Goal: Task Accomplishment & Management: Complete application form

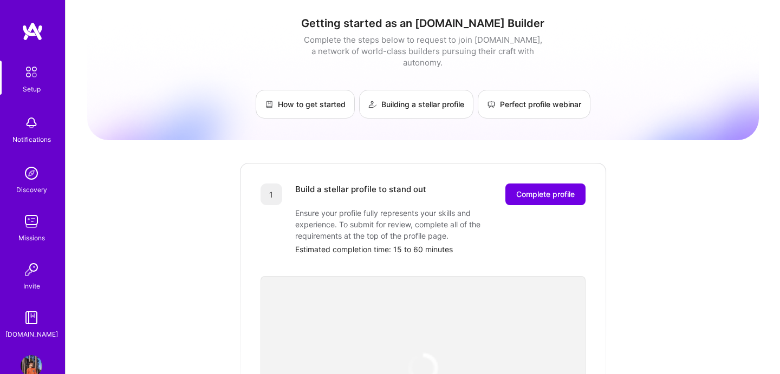
click at [42, 124] on div "Notifications" at bounding box center [31, 128] width 67 height 37
click at [37, 81] on img at bounding box center [31, 72] width 23 height 23
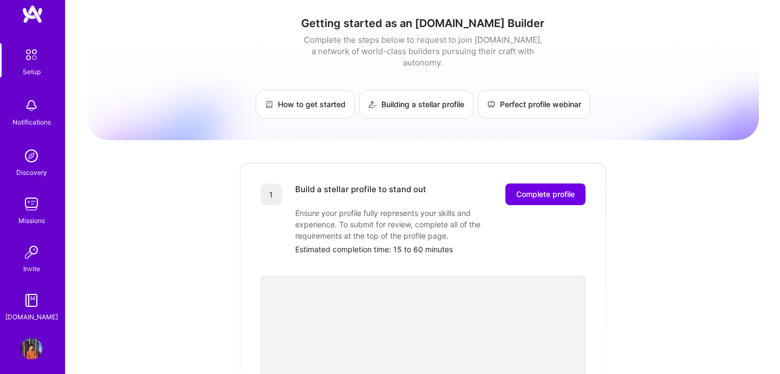
scroll to position [24, 0]
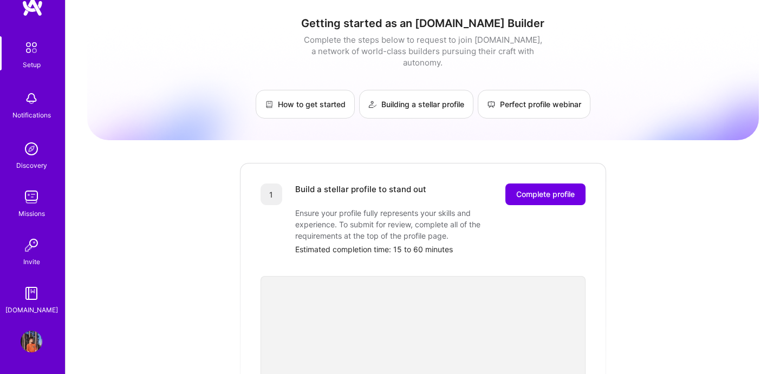
click at [36, 292] on img at bounding box center [32, 294] width 22 height 22
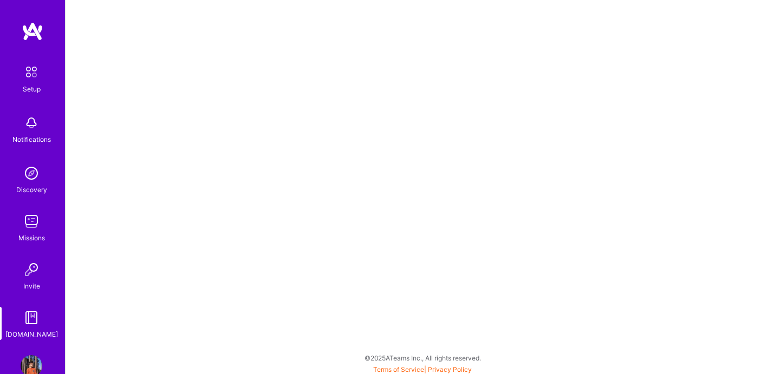
click at [36, 76] on img at bounding box center [31, 72] width 23 height 23
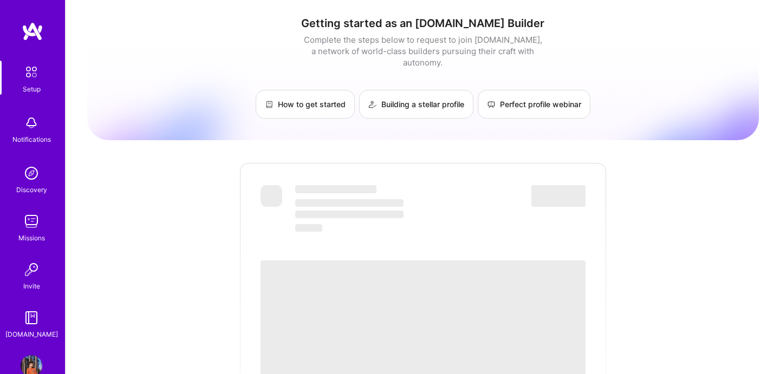
click at [29, 36] on img at bounding box center [33, 32] width 22 height 20
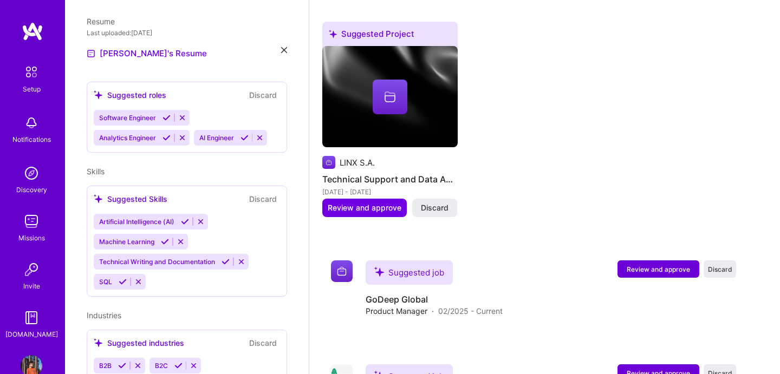
scroll to position [1080, 0]
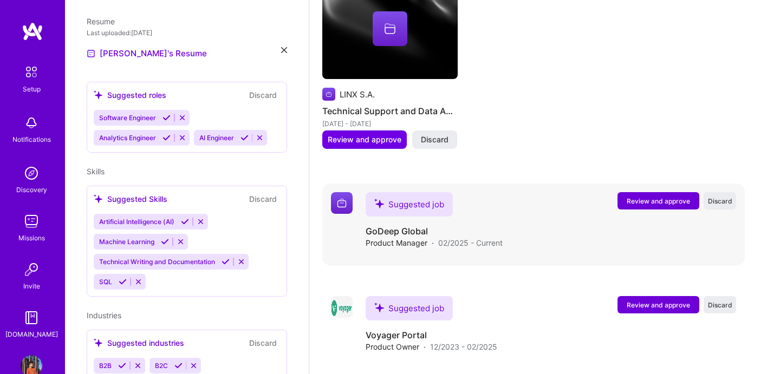
click at [641, 192] on button "Review and approve" at bounding box center [659, 200] width 82 height 17
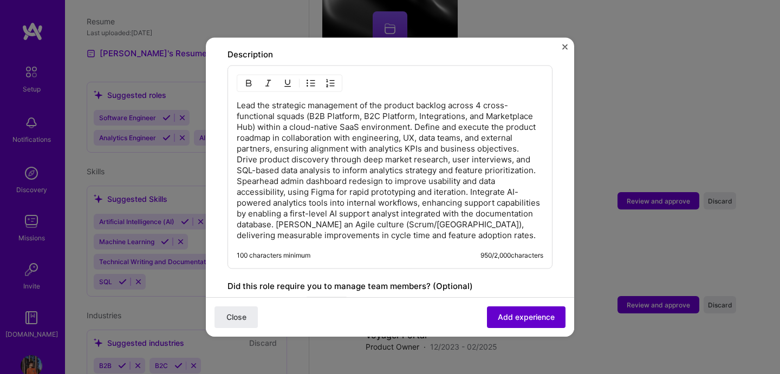
click at [534, 319] on span "Add experience" at bounding box center [526, 317] width 57 height 11
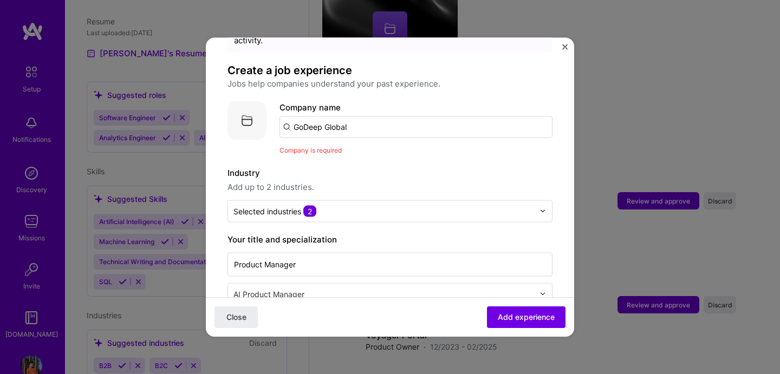
scroll to position [27, 0]
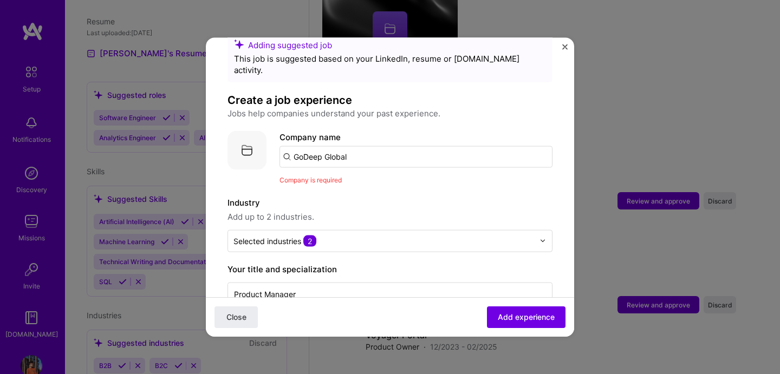
click at [468, 146] on input "GoDeep Global" at bounding box center [416, 157] width 273 height 22
click button "Close" at bounding box center [236, 318] width 43 height 22
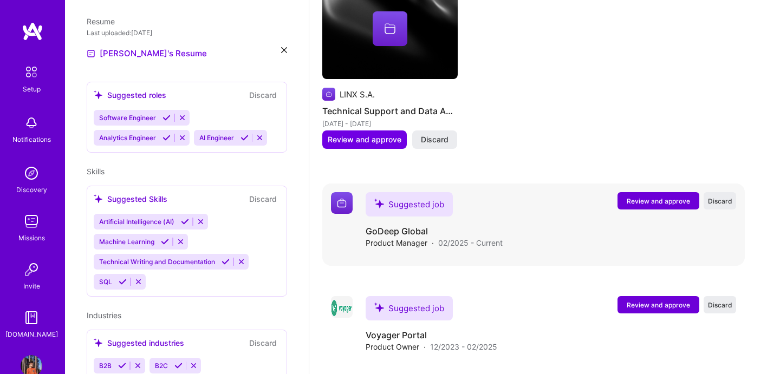
click at [652, 192] on button "Review and approve" at bounding box center [659, 200] width 82 height 17
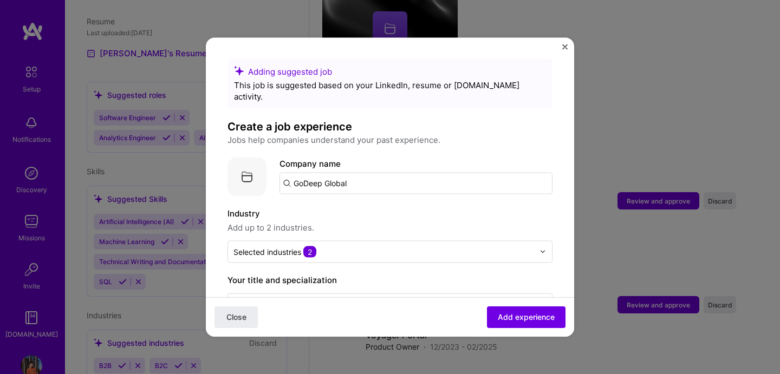
drag, startPoint x: 536, startPoint y: 322, endPoint x: 454, endPoint y: 263, distance: 101.2
click at [530, 317] on span "Add experience" at bounding box center [526, 317] width 57 height 11
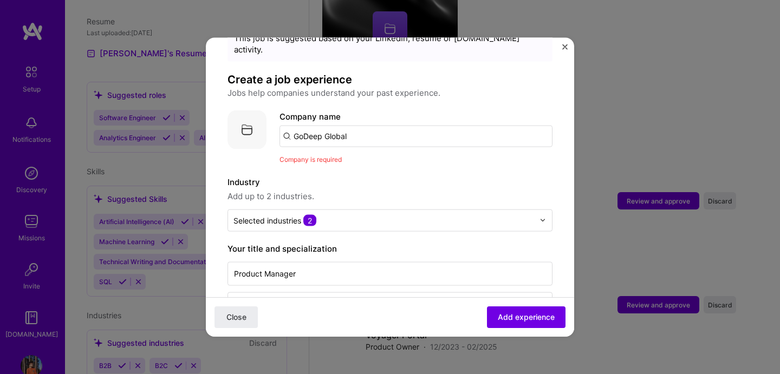
scroll to position [31, 0]
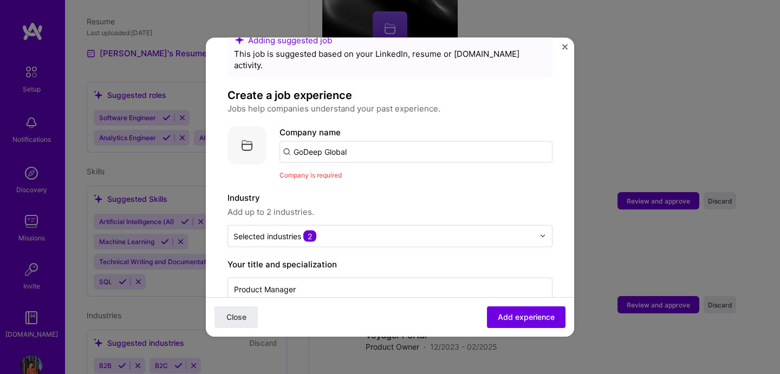
click at [393, 143] on input "GoDeep Global" at bounding box center [416, 152] width 273 height 22
type input "G"
type input "GoDeep"
click button "Close" at bounding box center [236, 318] width 43 height 22
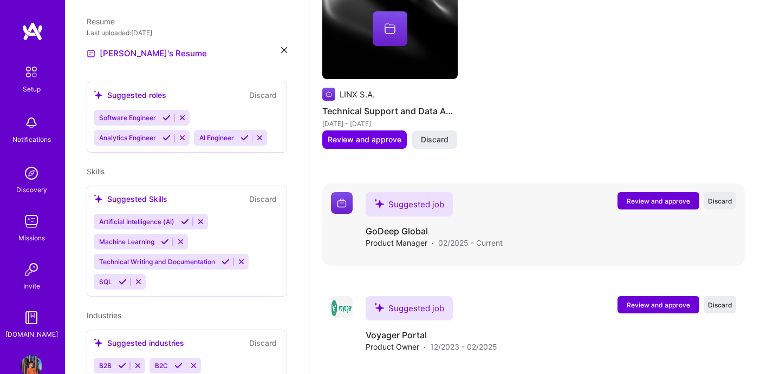
click at [640, 197] on span "Review and approve" at bounding box center [658, 201] width 63 height 9
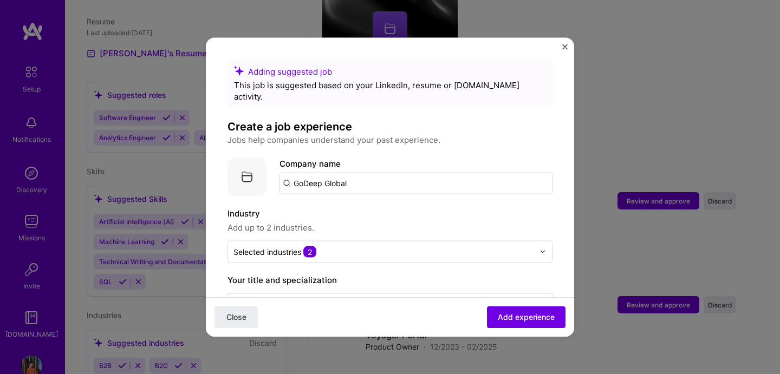
click at [510, 329] on div "Close Add experience" at bounding box center [390, 317] width 368 height 40
click at [516, 317] on span "Add experience" at bounding box center [526, 317] width 57 height 11
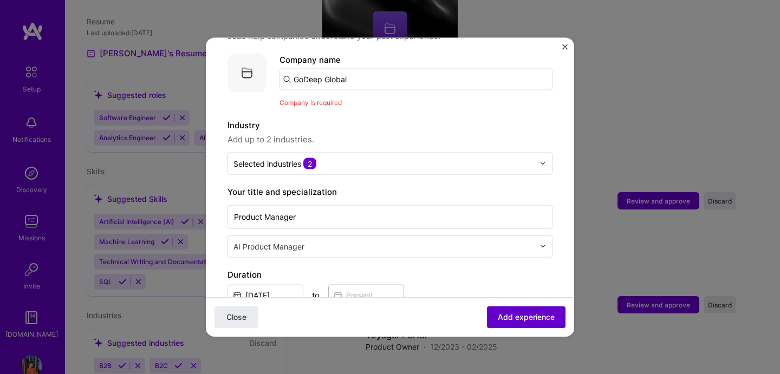
scroll to position [108, 0]
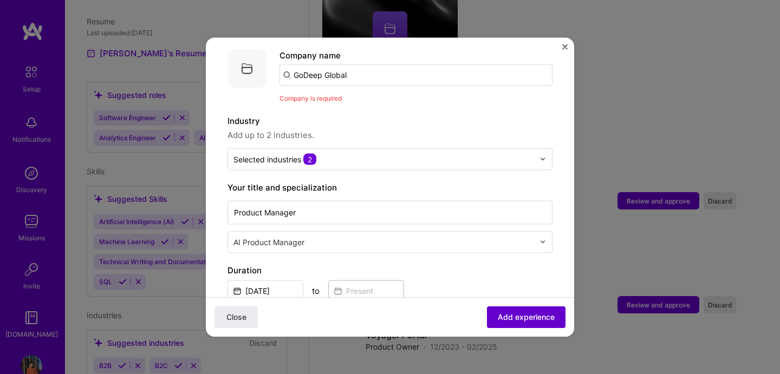
click at [516, 317] on span "Add experience" at bounding box center [526, 317] width 57 height 11
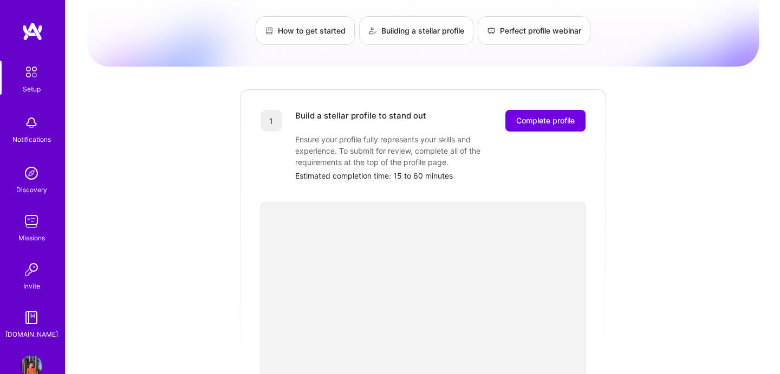
scroll to position [79, 0]
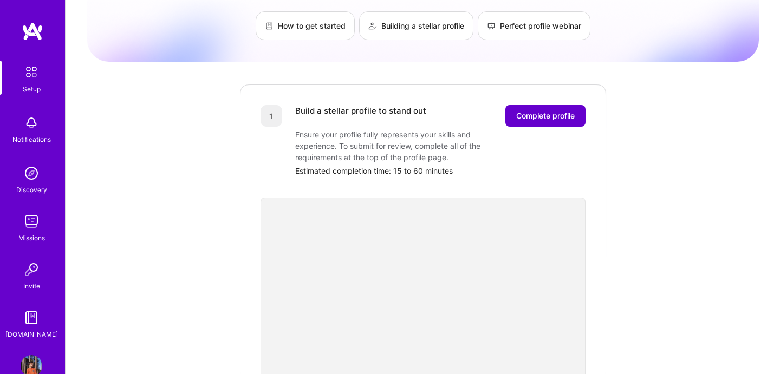
click at [522, 111] on span "Complete profile" at bounding box center [545, 116] width 59 height 11
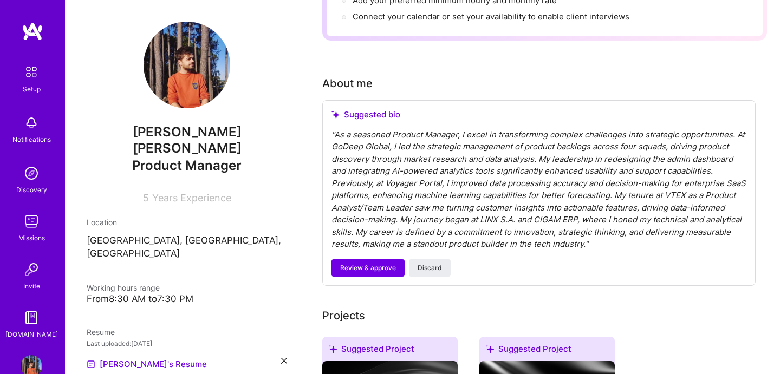
scroll to position [276, 0]
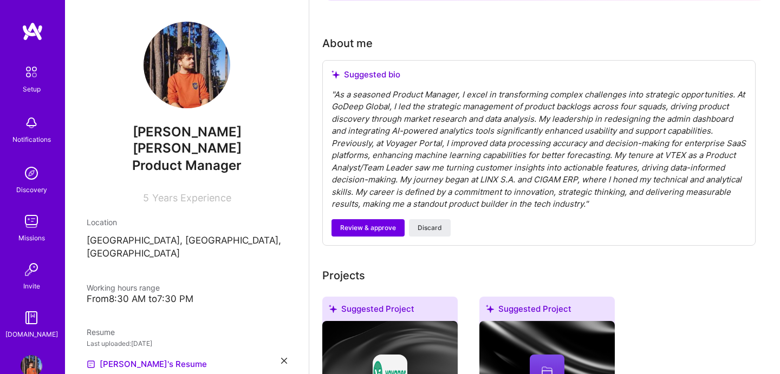
click at [377, 223] on span "Review & approve" at bounding box center [368, 228] width 56 height 10
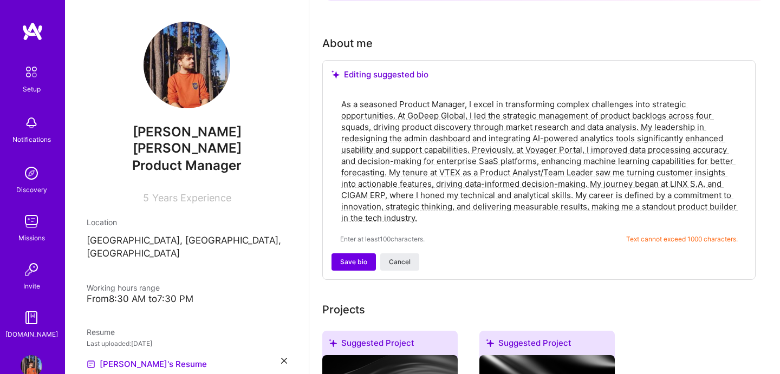
click at [497, 187] on textarea "As a seasoned Product Manager, I excel in transforming complex challenges into …" at bounding box center [539, 161] width 398 height 127
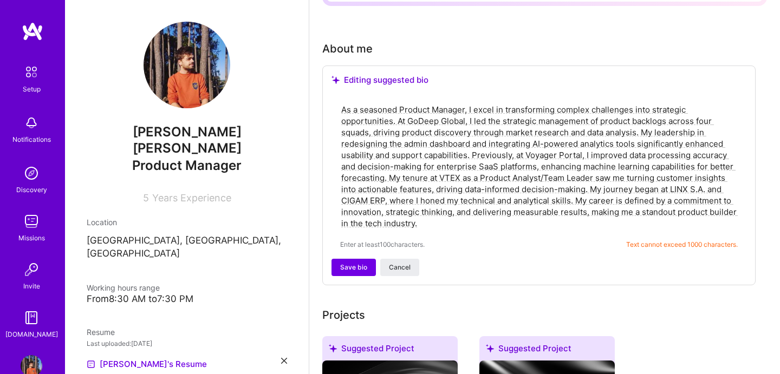
scroll to position [270, 0]
drag, startPoint x: 592, startPoint y: 177, endPoint x: 595, endPoint y: 224, distance: 47.2
click at [595, 224] on div "As a seasoned Product Manager, I excel in transforming complex challenges into …" at bounding box center [539, 177] width 415 height 165
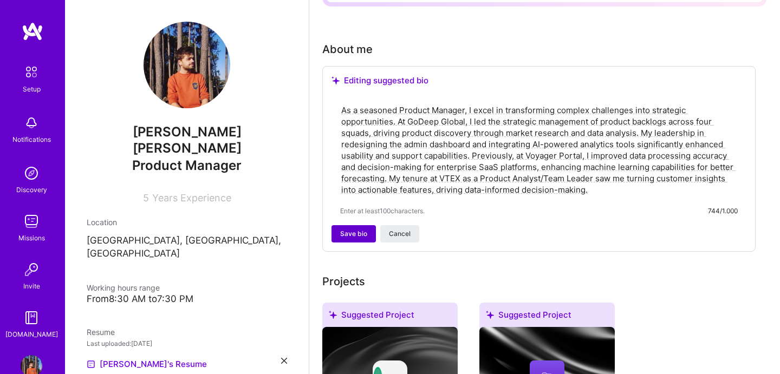
type textarea "As a seasoned Product Manager, I excel in transforming complex challenges into …"
click at [361, 229] on span "Save bio" at bounding box center [353, 234] width 27 height 10
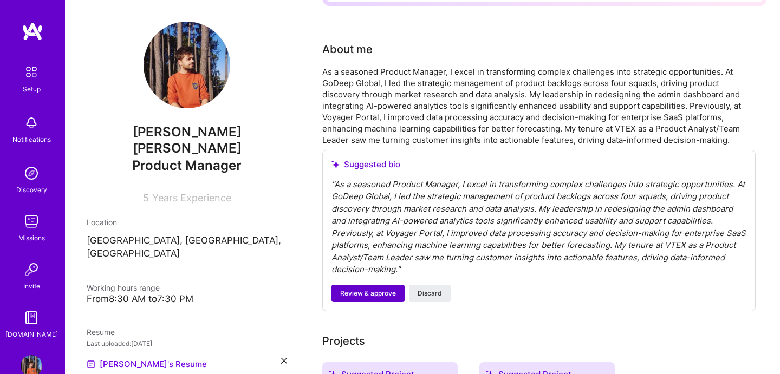
click at [373, 289] on span "Review & approve" at bounding box center [368, 294] width 56 height 10
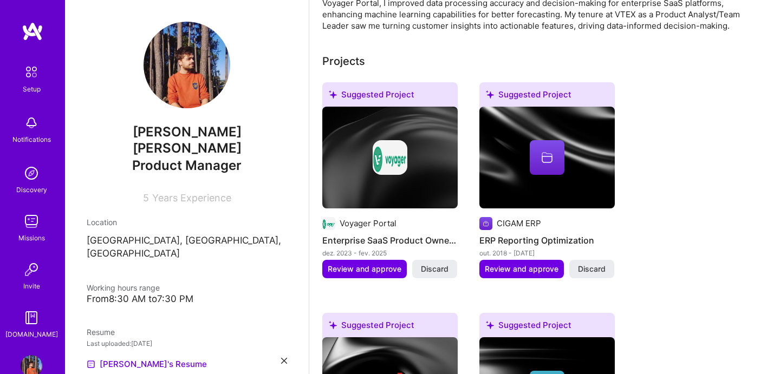
scroll to position [368, 0]
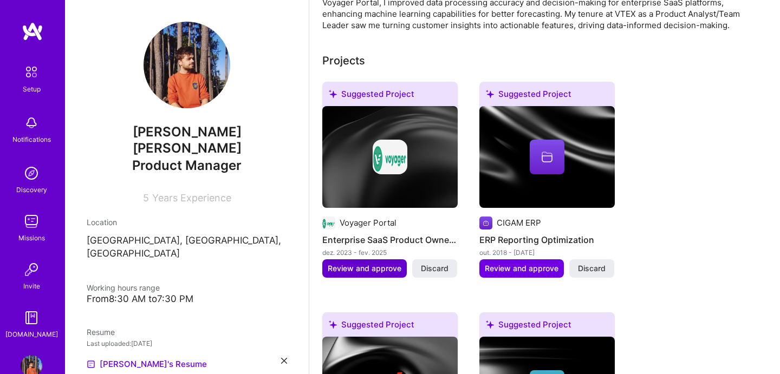
click at [385, 263] on span "Review and approve" at bounding box center [365, 268] width 74 height 11
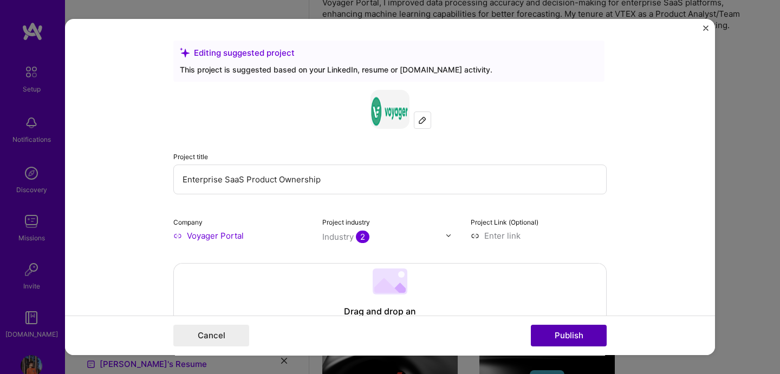
click at [550, 329] on button "Publish" at bounding box center [569, 336] width 76 height 22
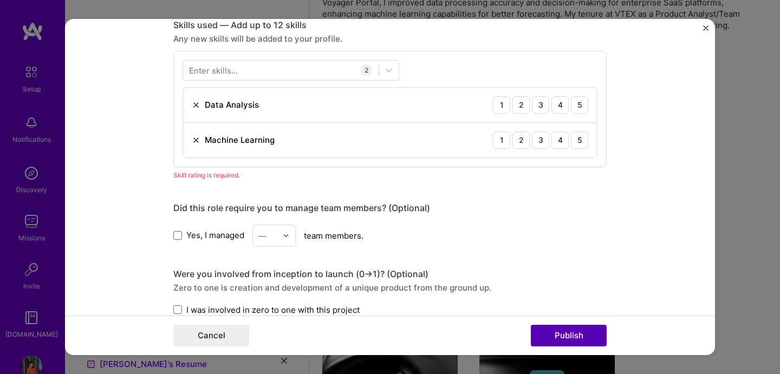
scroll to position [542, 0]
click at [550, 330] on button "Publish" at bounding box center [569, 336] width 76 height 22
click at [574, 104] on div "5" at bounding box center [579, 103] width 17 height 17
click at [539, 142] on div "3" at bounding box center [540, 139] width 17 height 17
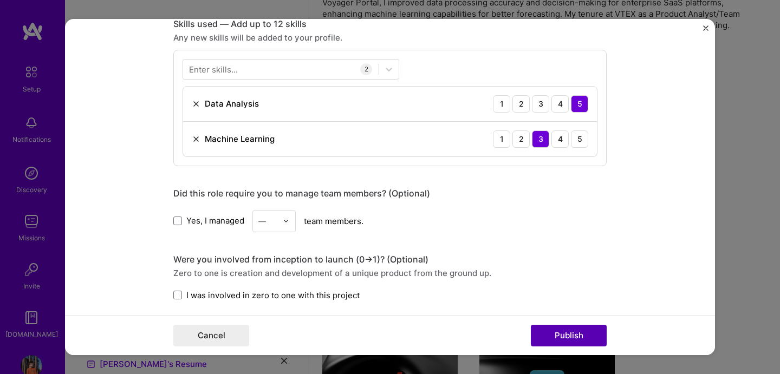
click at [537, 335] on button "Publish" at bounding box center [569, 336] width 76 height 22
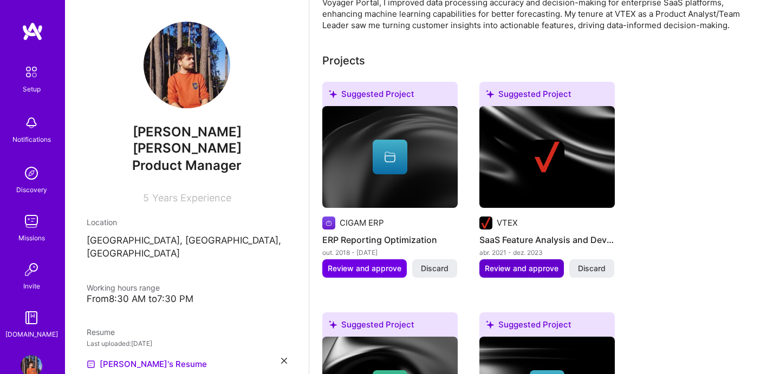
click at [527, 263] on span "Review and approve" at bounding box center [522, 268] width 74 height 11
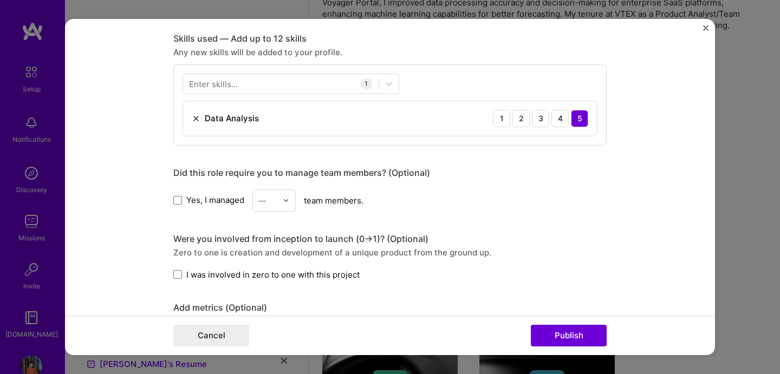
scroll to position [557, 0]
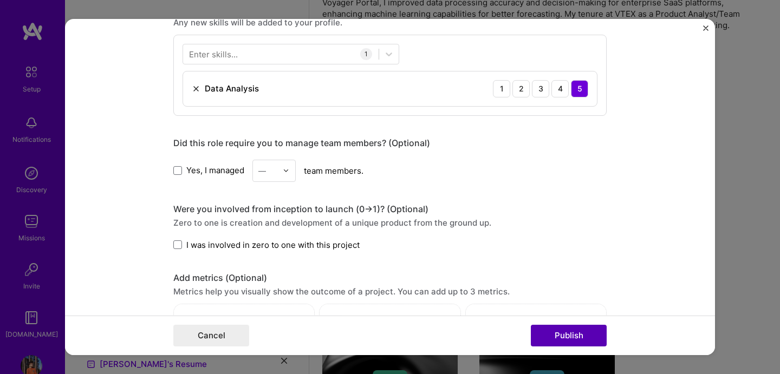
click at [568, 341] on button "Publish" at bounding box center [569, 336] width 76 height 22
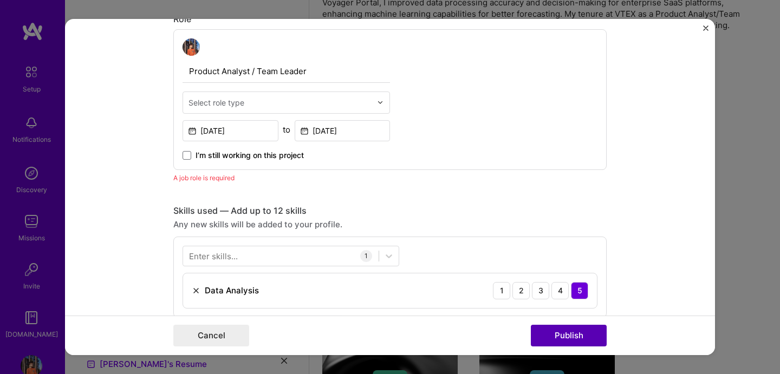
scroll to position [364, 0]
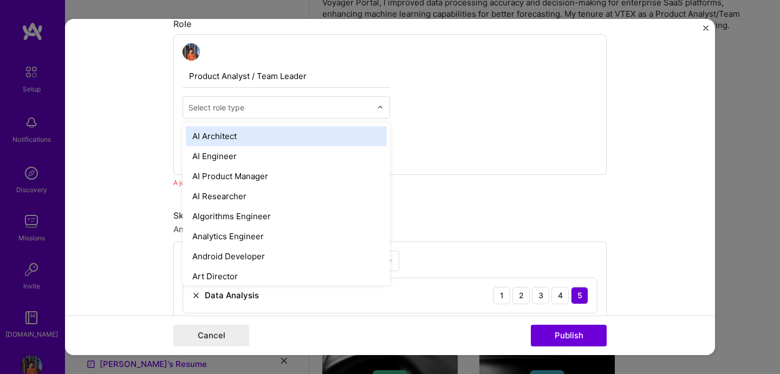
click at [256, 112] on input "text" at bounding box center [280, 107] width 183 height 11
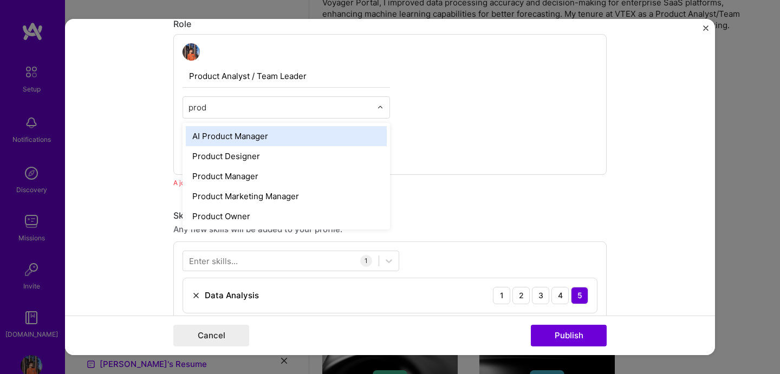
type input "produ"
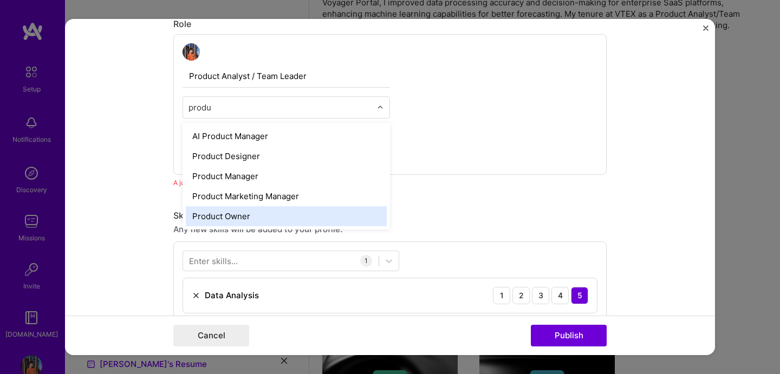
click at [256, 212] on div "Product Owner" at bounding box center [286, 216] width 201 height 20
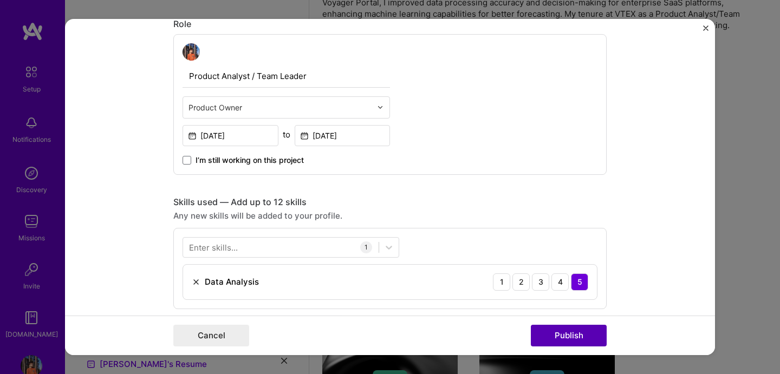
click at [545, 329] on button "Publish" at bounding box center [569, 336] width 76 height 22
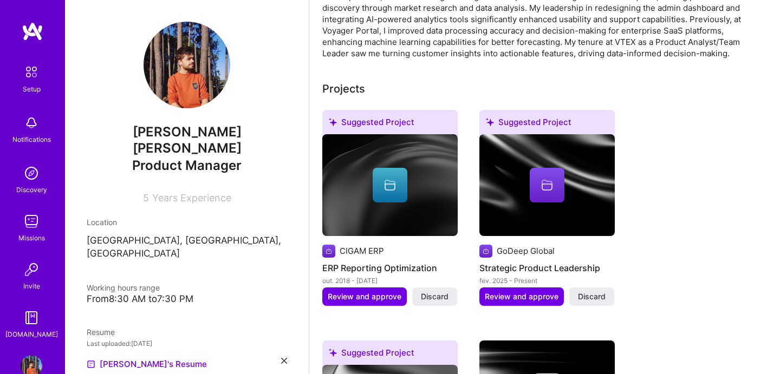
scroll to position [324, 0]
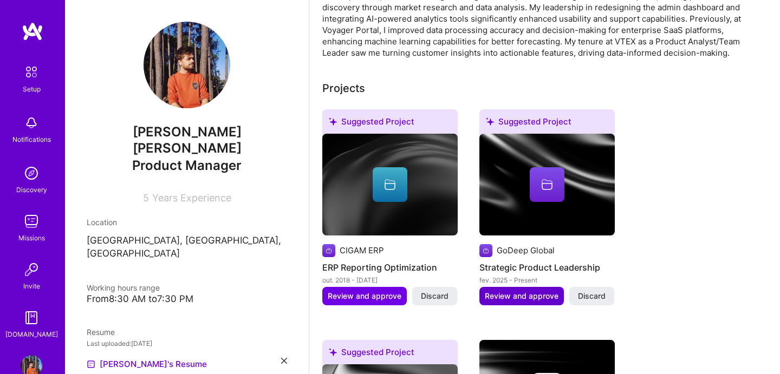
click at [512, 291] on span "Review and approve" at bounding box center [522, 296] width 74 height 11
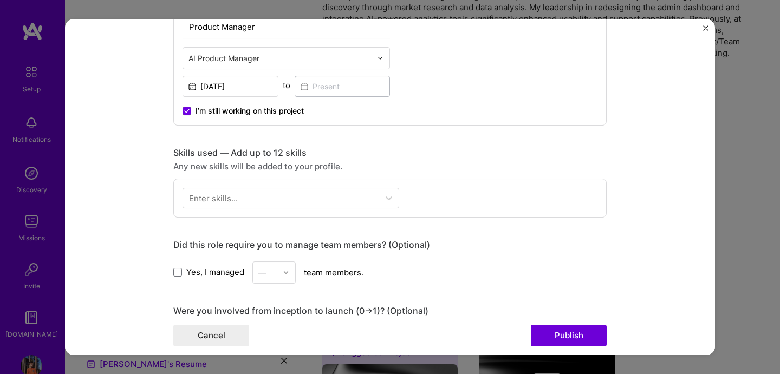
scroll to position [416, 0]
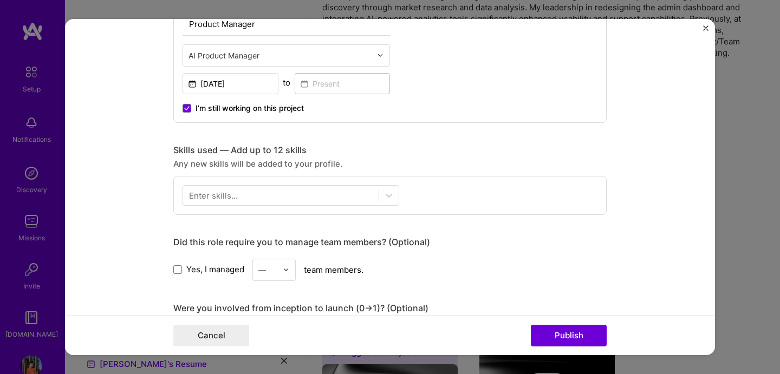
click at [320, 206] on div "Enter skills..." at bounding box center [389, 195] width 433 height 39
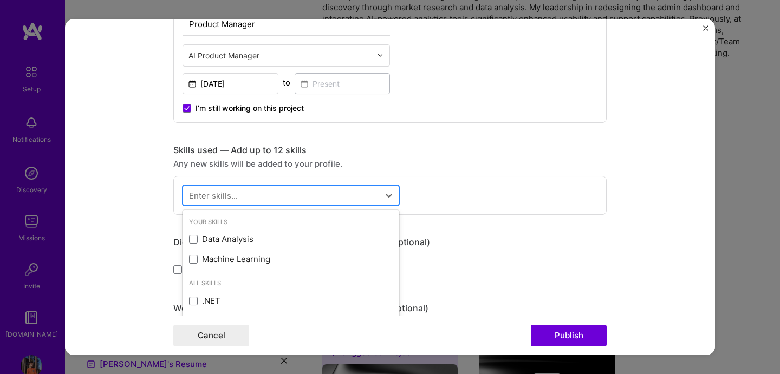
click at [324, 202] on div at bounding box center [281, 195] width 196 height 18
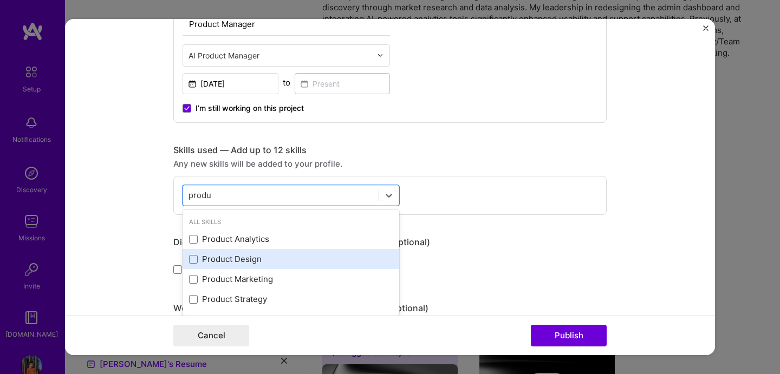
click at [246, 265] on div "Product Design" at bounding box center [291, 259] width 204 height 11
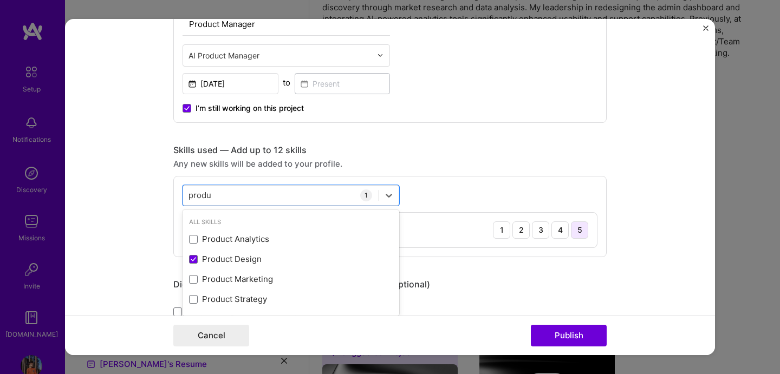
type input "produ"
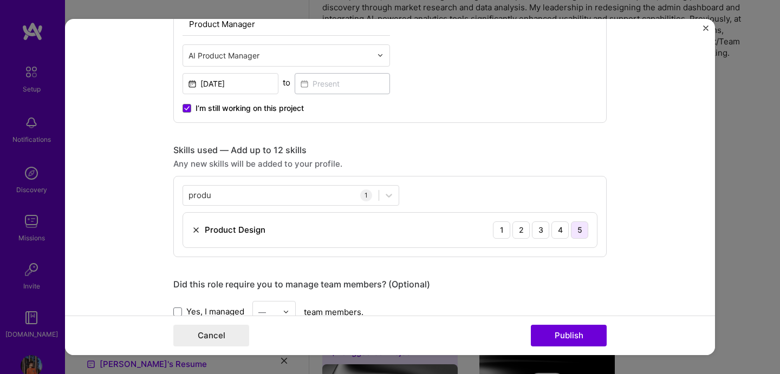
click at [581, 230] on div "5" at bounding box center [579, 230] width 17 height 17
click at [559, 354] on div "Cancel Publish" at bounding box center [390, 336] width 650 height 40
click at [558, 351] on div "Cancel Publish" at bounding box center [390, 336] width 650 height 40
click at [564, 338] on button "Publish" at bounding box center [569, 336] width 76 height 22
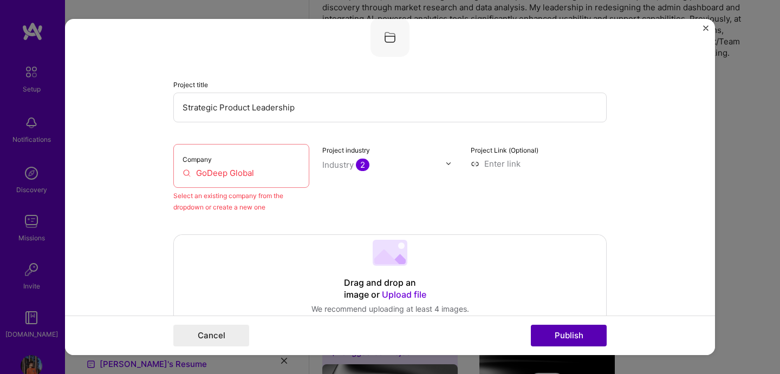
scroll to position [71, 0]
click at [270, 180] on div "Company GoDeep Global" at bounding box center [241, 167] width 136 height 44
click at [238, 174] on input "GoDeep Global" at bounding box center [242, 173] width 118 height 11
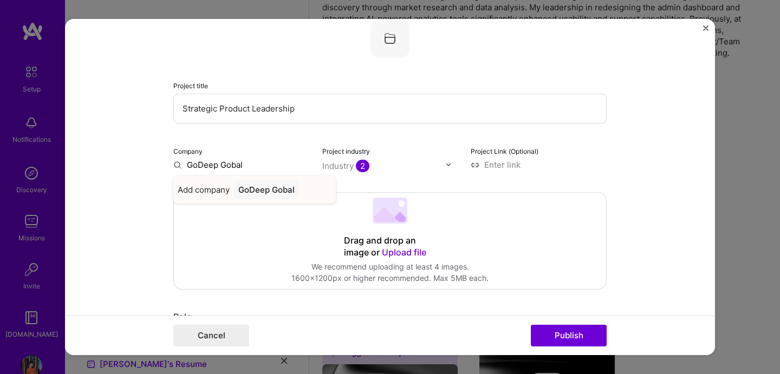
type input "GoDeep Gobal"
click at [281, 190] on div "GoDeep Gobal" at bounding box center [266, 189] width 65 height 19
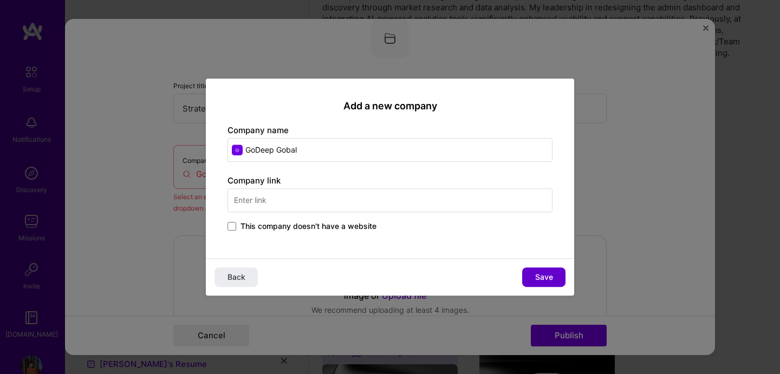
click at [541, 277] on span "Save" at bounding box center [544, 277] width 18 height 11
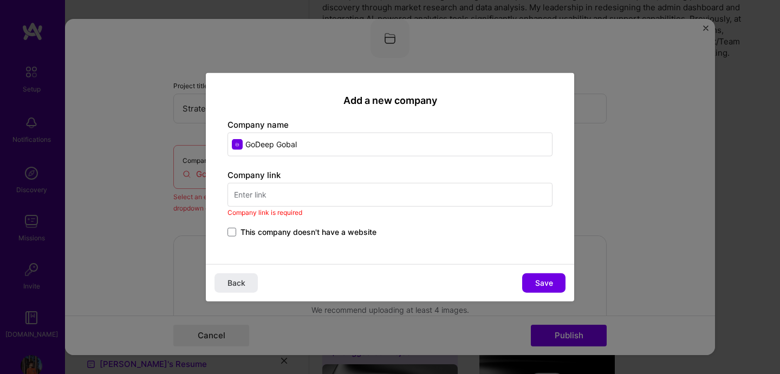
click at [488, 203] on input "text" at bounding box center [390, 195] width 325 height 24
paste input "http://godeep.global/"
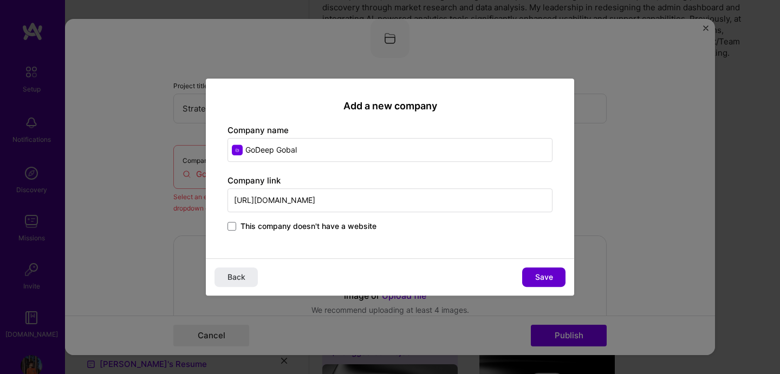
type input "http://godeep.global/"
click at [529, 268] on button "Save" at bounding box center [543, 278] width 43 height 20
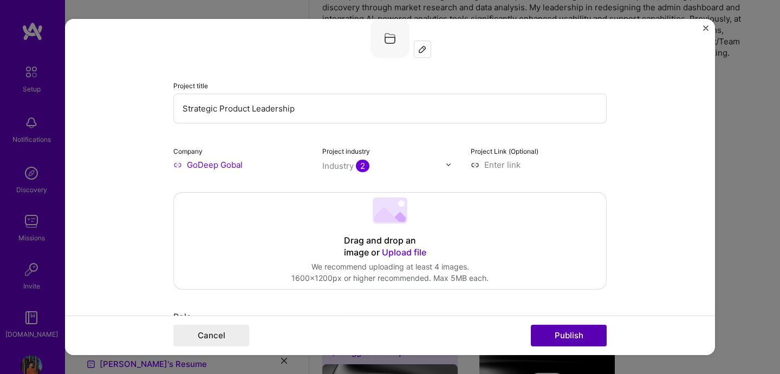
click at [586, 339] on button "Publish" at bounding box center [569, 336] width 76 height 22
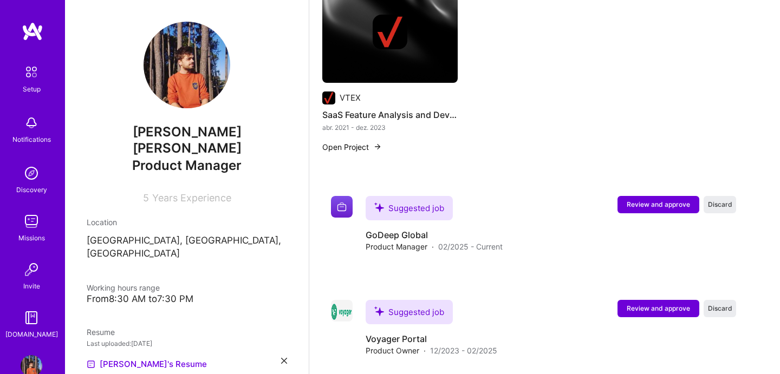
scroll to position [906, 0]
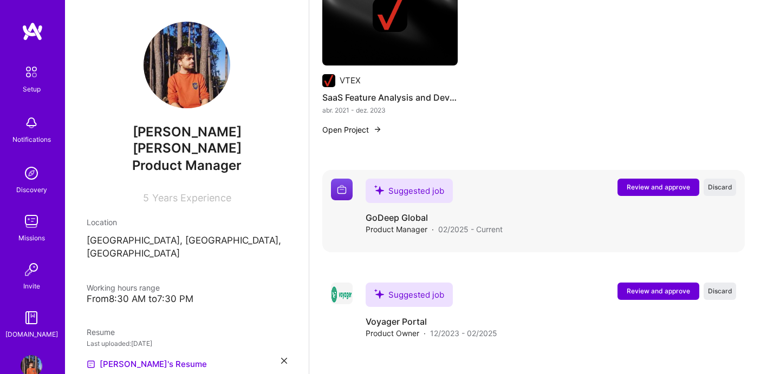
click at [654, 183] on span "Review and approve" at bounding box center [658, 187] width 63 height 9
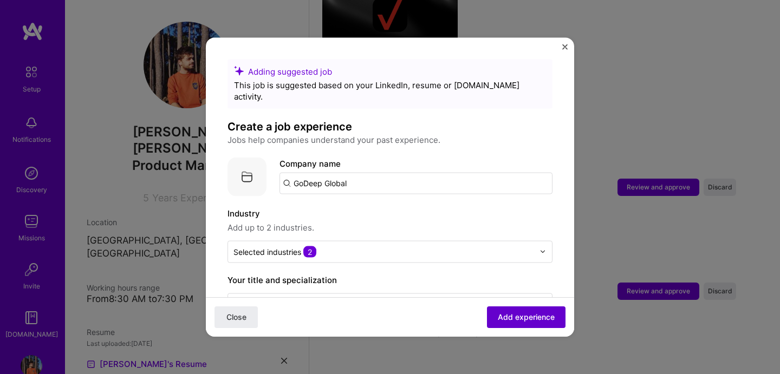
click at [542, 309] on button "Add experience" at bounding box center [526, 318] width 79 height 22
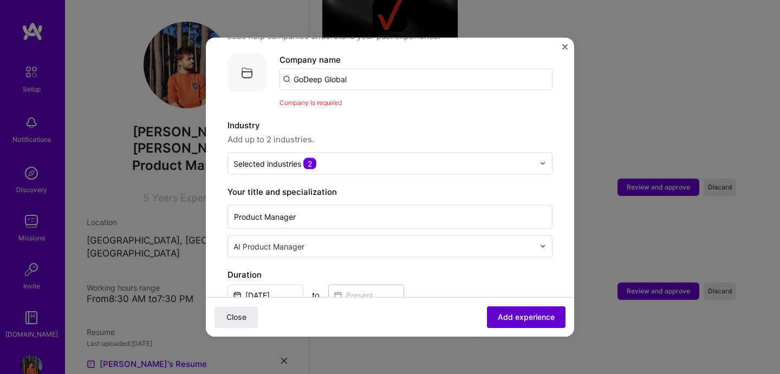
scroll to position [108, 0]
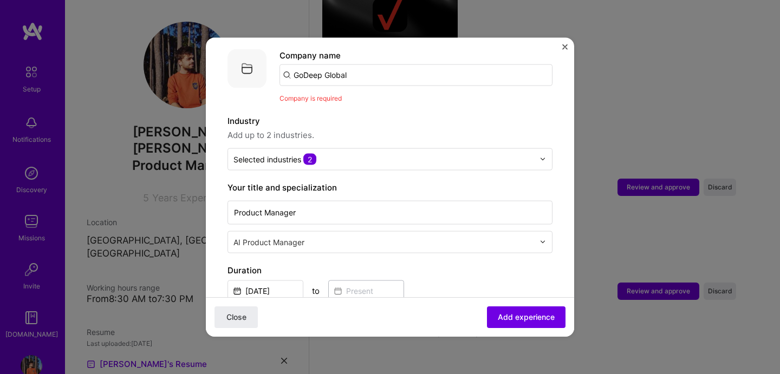
click at [432, 72] on input "GoDeep Global" at bounding box center [416, 75] width 273 height 22
type input "godeep global"
click at [401, 98] on div "godeep global" at bounding box center [372, 104] width 64 height 19
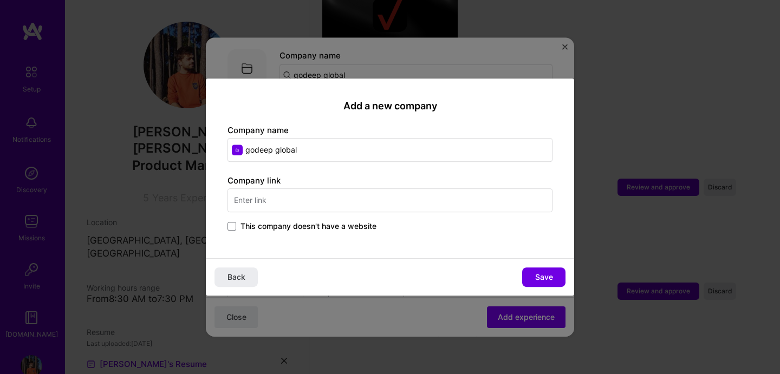
click at [399, 202] on input "text" at bounding box center [390, 201] width 325 height 24
paste input "http://godeep.global/"
type input "http://godeep.global/"
click at [251, 148] on input "godeep global" at bounding box center [390, 150] width 325 height 24
click at [281, 151] on input "Godeep global" at bounding box center [390, 150] width 325 height 24
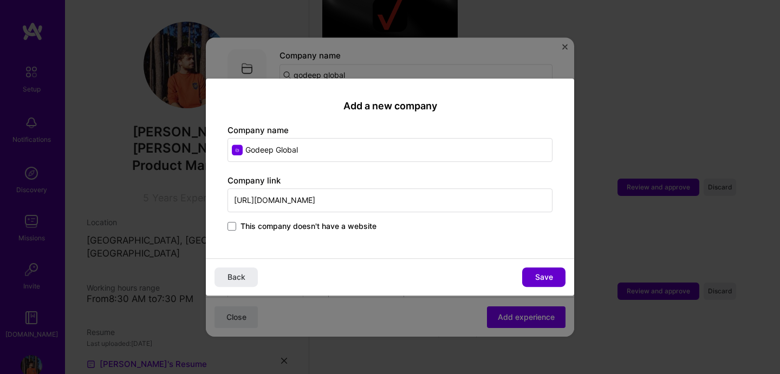
type input "Godeep Global"
click at [542, 270] on button "Save" at bounding box center [543, 278] width 43 height 20
type input "Godeep Global"
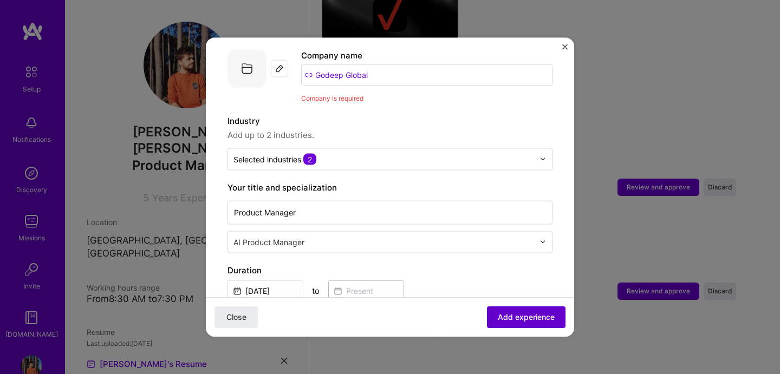
click at [526, 319] on span "Add experience" at bounding box center [526, 317] width 57 height 11
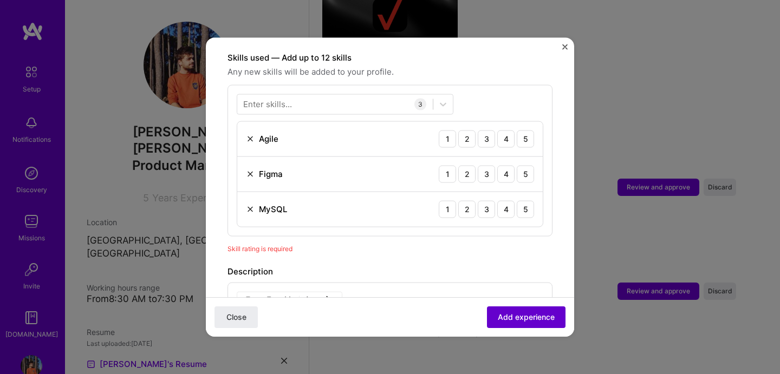
scroll to position [375, 0]
click at [526, 128] on div "5" at bounding box center [525, 136] width 17 height 17
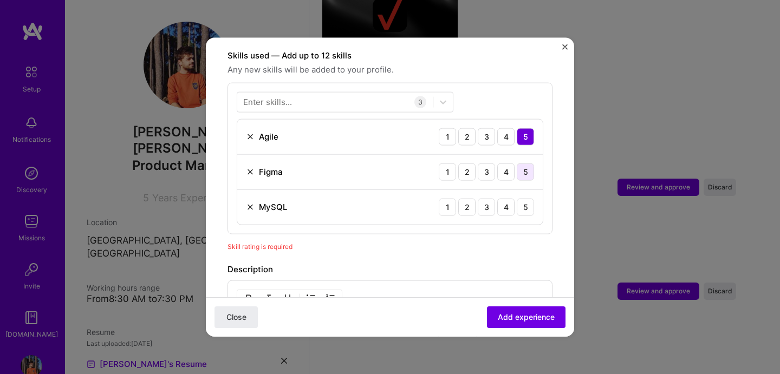
click at [527, 163] on div "5" at bounding box center [525, 171] width 17 height 17
click at [527, 198] on div "5" at bounding box center [525, 206] width 17 height 17
click at [514, 317] on span "Add experience" at bounding box center [526, 317] width 57 height 11
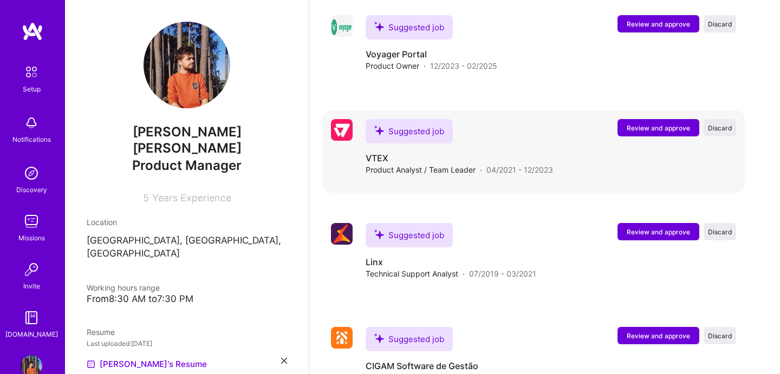
scroll to position [1262, 0]
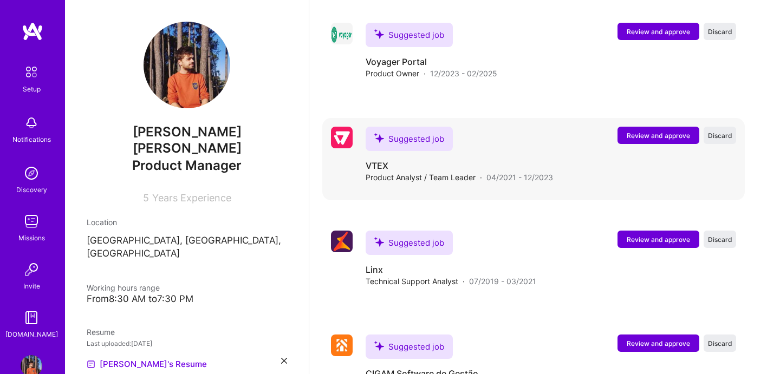
click at [657, 131] on span "Review and approve" at bounding box center [658, 135] width 63 height 9
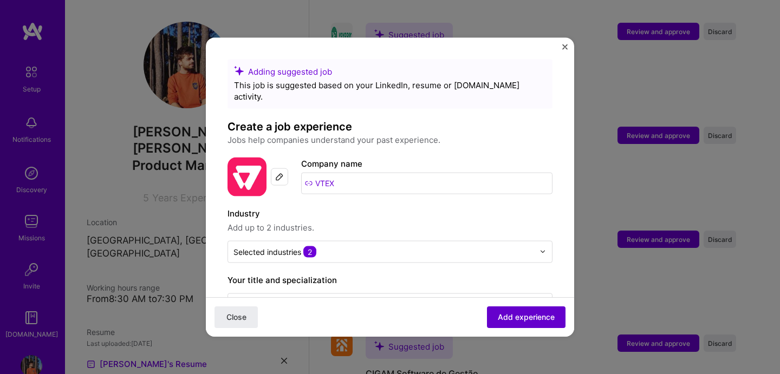
click at [529, 311] on button "Add experience" at bounding box center [526, 318] width 79 height 22
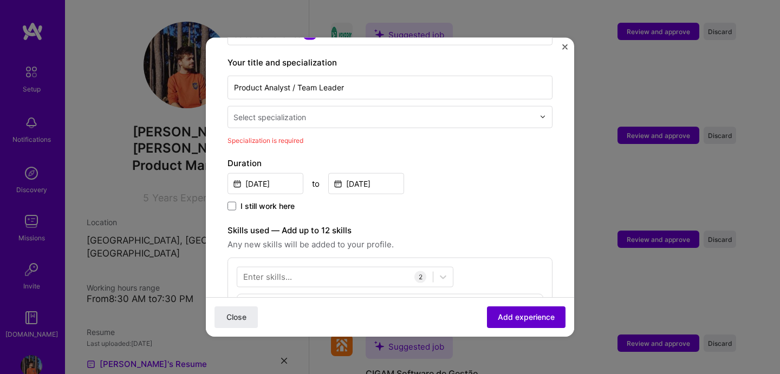
scroll to position [225, 0]
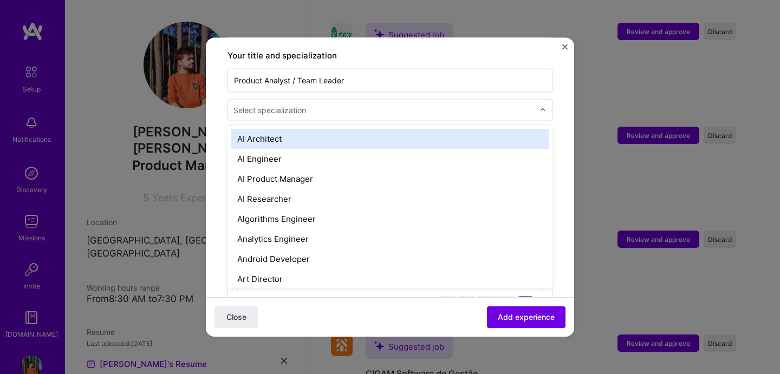
click at [444, 104] on input "text" at bounding box center [384, 109] width 303 height 11
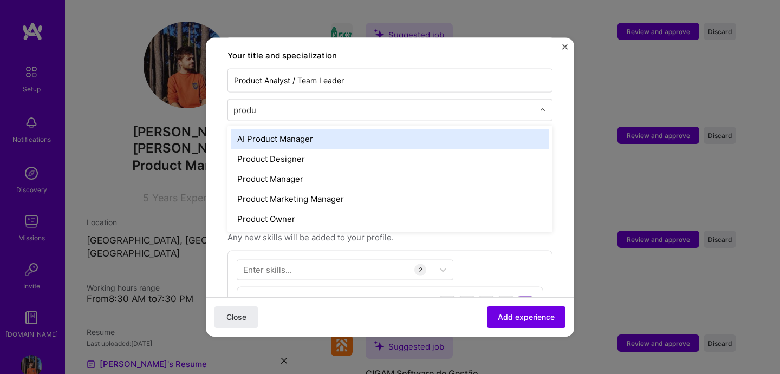
type input "produc"
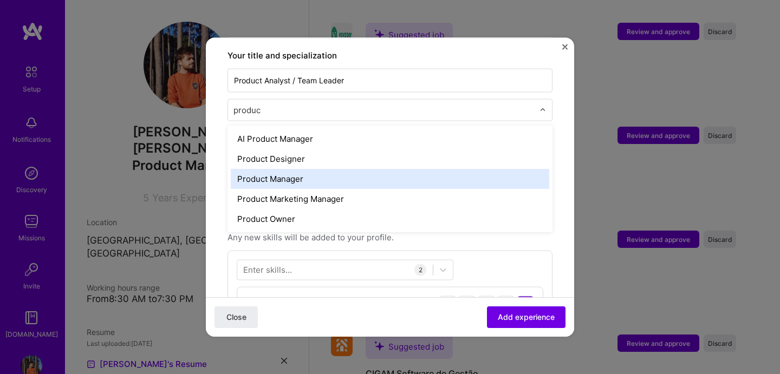
click at [343, 170] on div "Product Manager" at bounding box center [390, 178] width 319 height 20
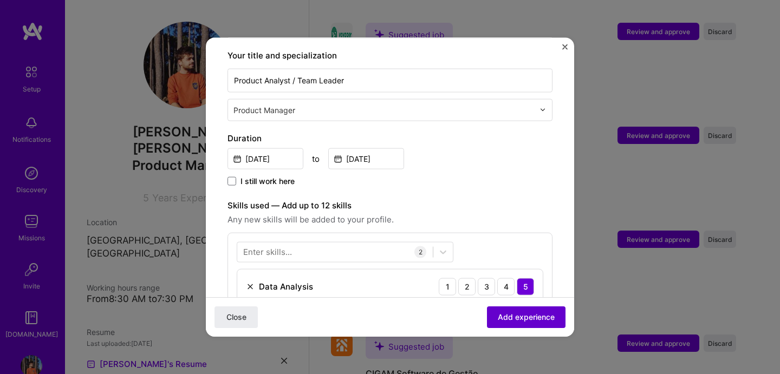
click at [537, 321] on span "Add experience" at bounding box center [526, 317] width 57 height 11
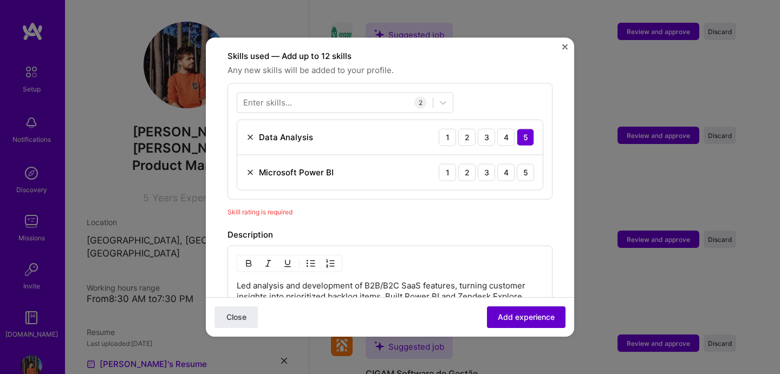
scroll to position [375, 0]
click at [531, 163] on div "5" at bounding box center [525, 171] width 17 height 17
click at [517, 322] on span "Add experience" at bounding box center [526, 317] width 57 height 11
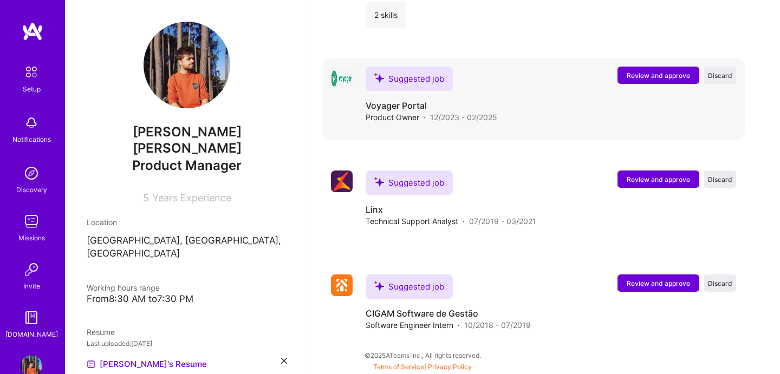
scroll to position [1386, 0]
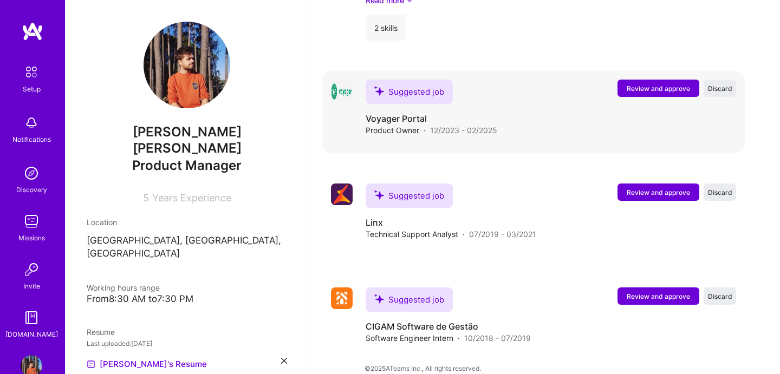
click at [653, 84] on span "Review and approve" at bounding box center [658, 88] width 63 height 9
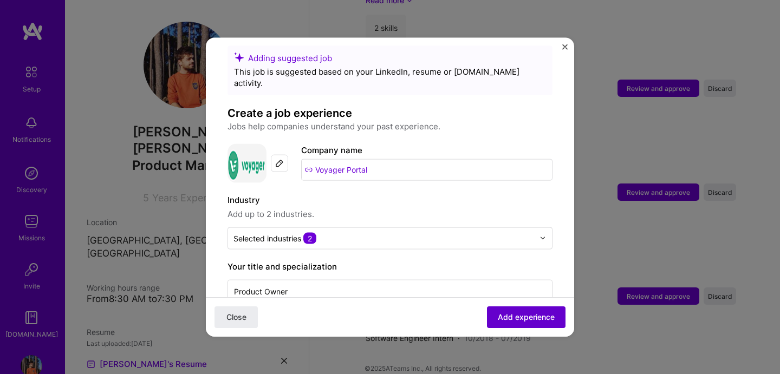
click at [519, 322] on span "Add experience" at bounding box center [526, 317] width 57 height 11
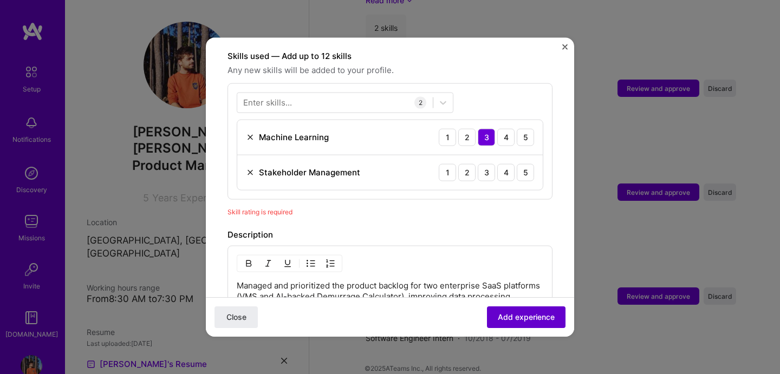
scroll to position [375, 0]
click at [526, 165] on div "5" at bounding box center [525, 171] width 17 height 17
click at [521, 133] on div "5" at bounding box center [525, 136] width 17 height 17
click at [513, 128] on div "4" at bounding box center [505, 136] width 17 height 17
click at [523, 311] on button "Add experience" at bounding box center [526, 318] width 79 height 22
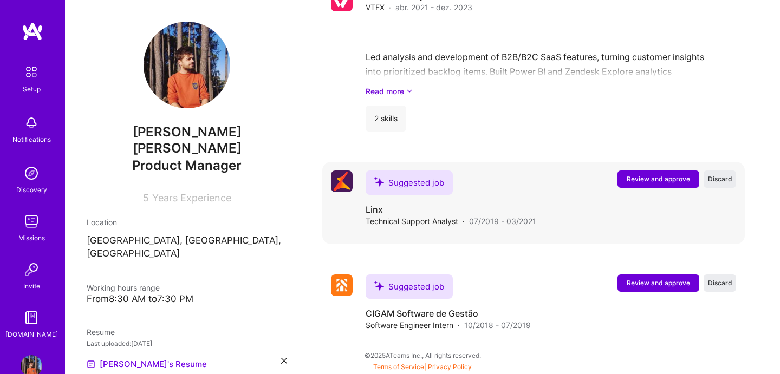
scroll to position [1446, 0]
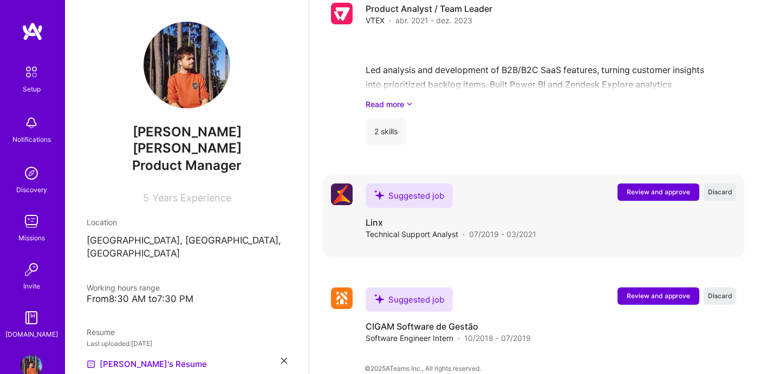
click at [653, 187] on span "Review and approve" at bounding box center [658, 191] width 63 height 9
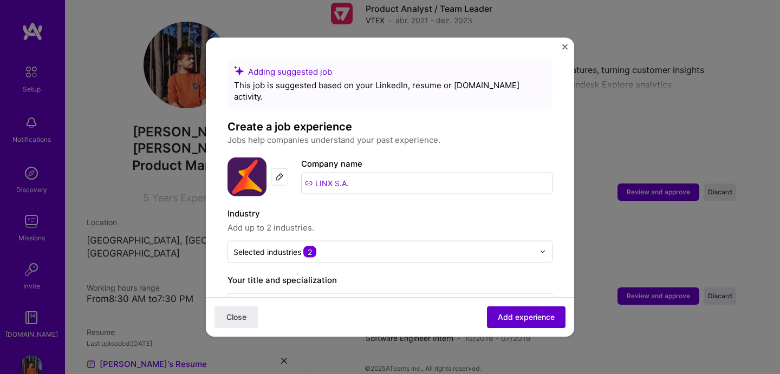
click at [531, 321] on span "Add experience" at bounding box center [526, 317] width 57 height 11
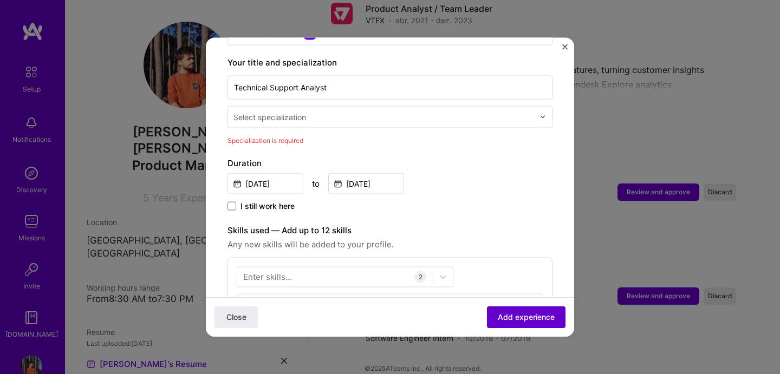
scroll to position [225, 0]
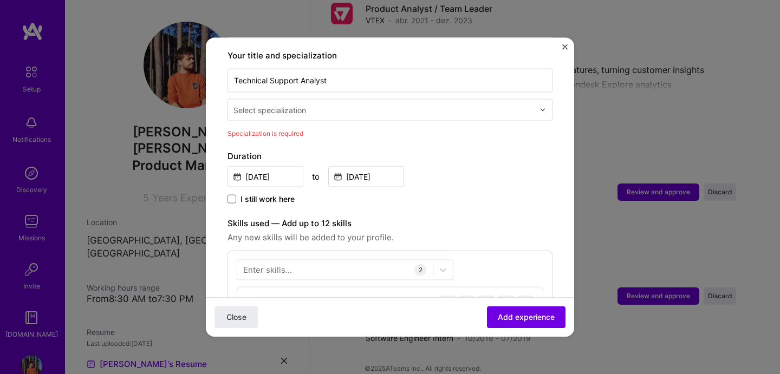
click at [442, 104] on input "text" at bounding box center [384, 109] width 303 height 11
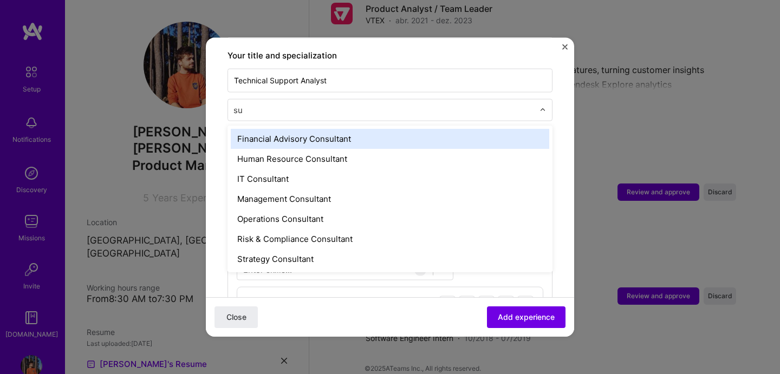
type input "s"
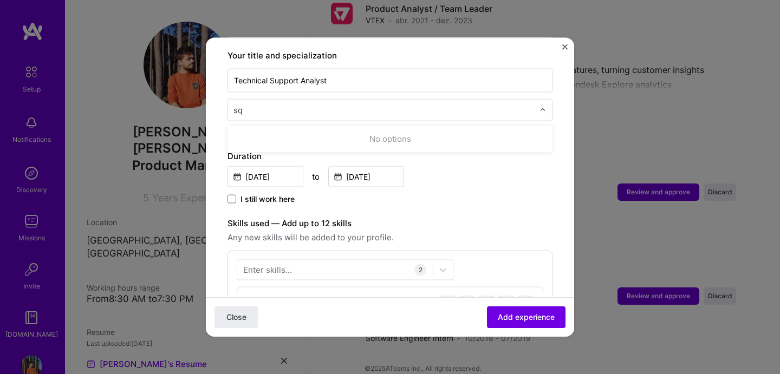
type input "s"
type input "e"
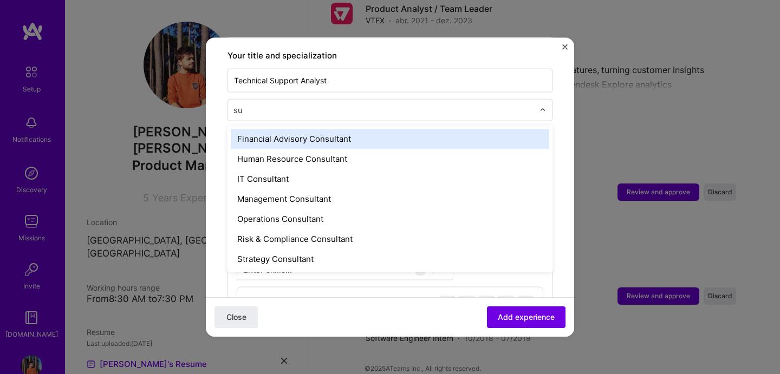
type input "s"
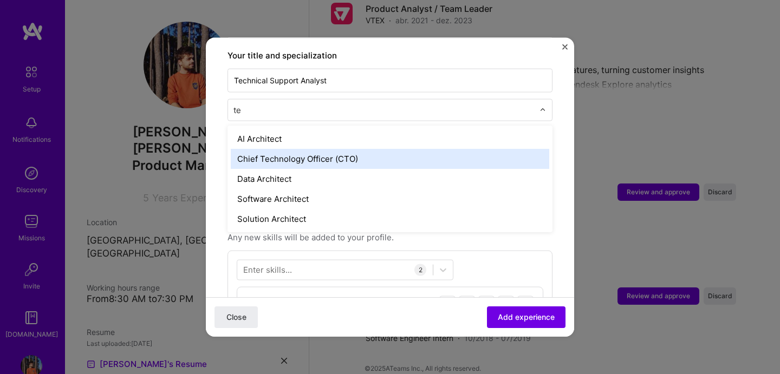
type input "t"
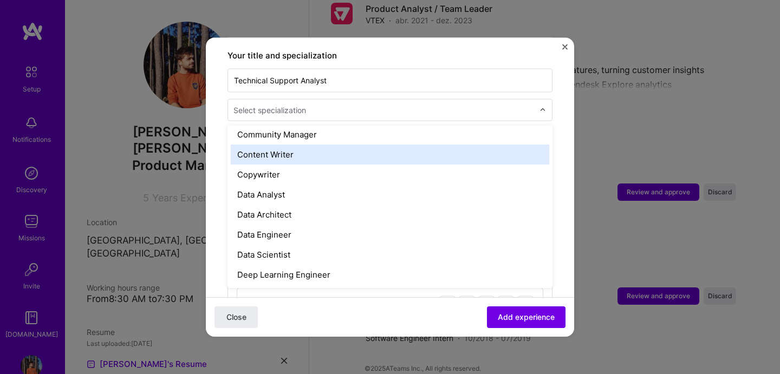
scroll to position [351, 0]
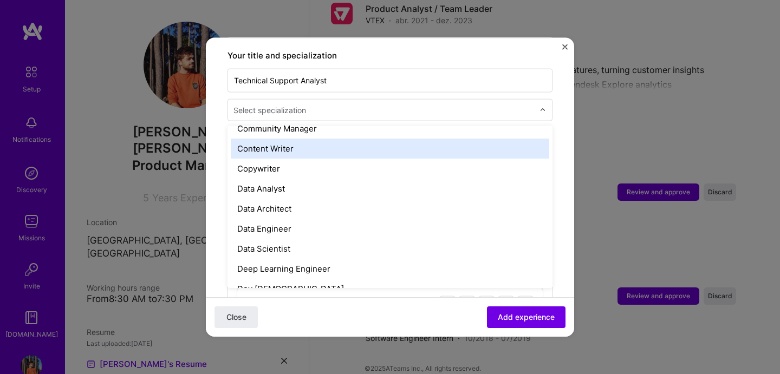
click at [335, 141] on div "Content Writer" at bounding box center [390, 148] width 319 height 20
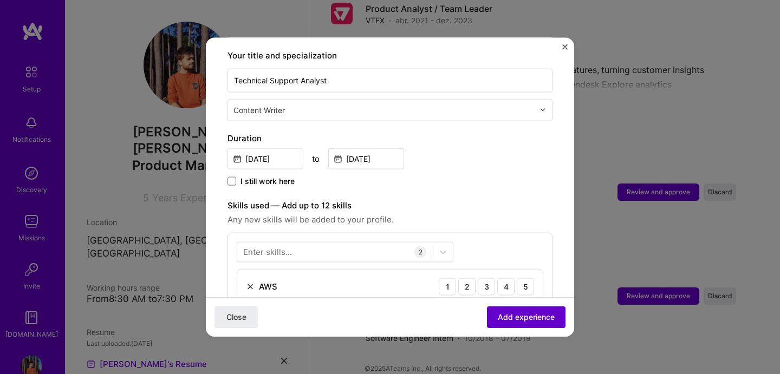
click at [509, 308] on button "Add experience" at bounding box center [526, 318] width 79 height 22
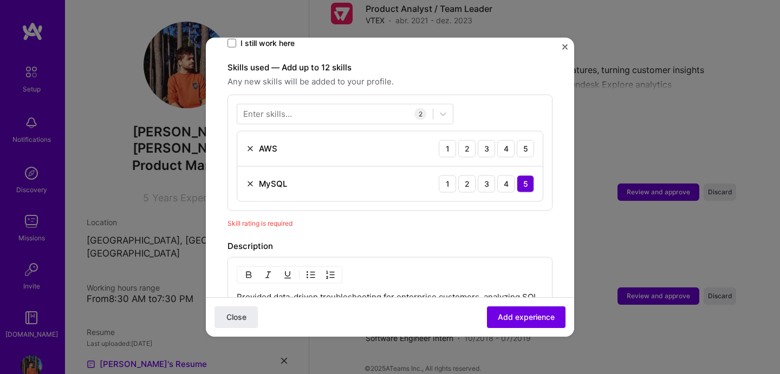
scroll to position [375, 0]
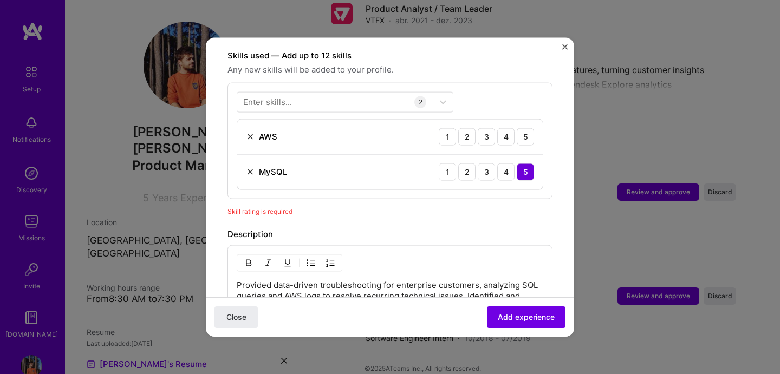
click at [523, 137] on div "AWS 1 2 3 4 5" at bounding box center [390, 136] width 306 height 35
click at [491, 128] on div "3" at bounding box center [486, 136] width 17 height 17
click at [542, 314] on span "Add experience" at bounding box center [526, 317] width 57 height 11
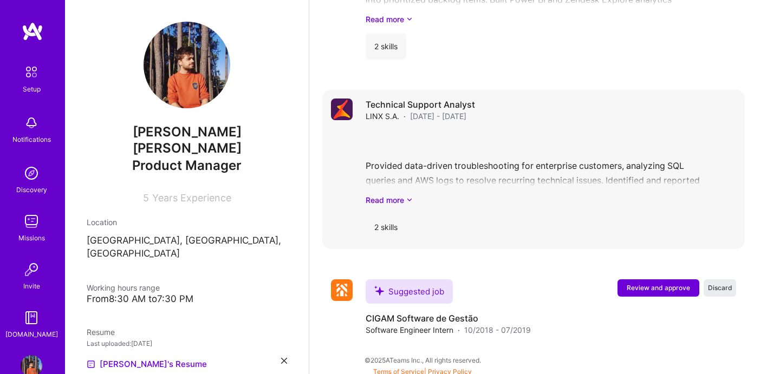
scroll to position [1523, 0]
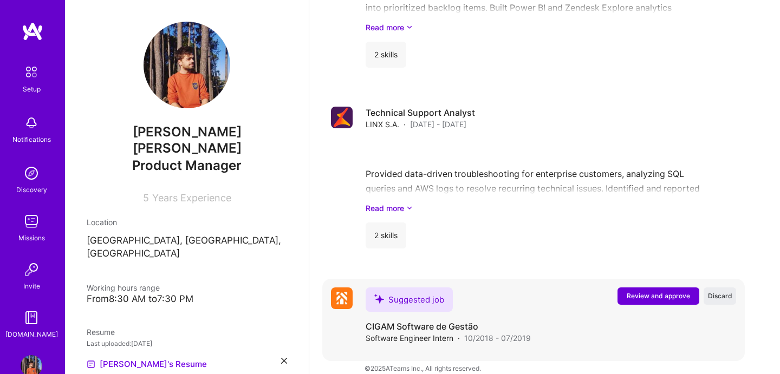
click at [633, 291] on span "Review and approve" at bounding box center [658, 295] width 63 height 9
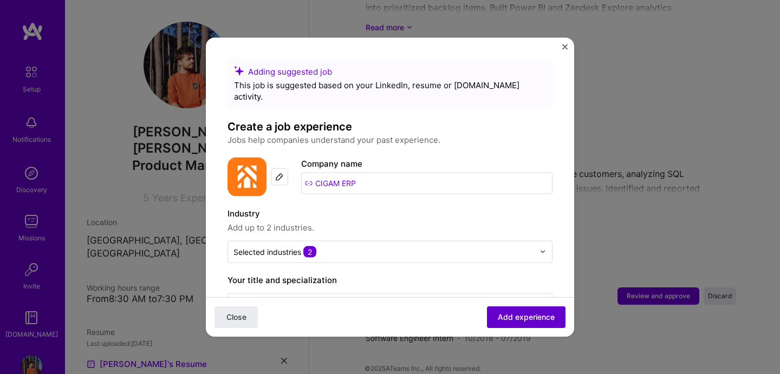
click at [524, 308] on button "Add experience" at bounding box center [526, 318] width 79 height 22
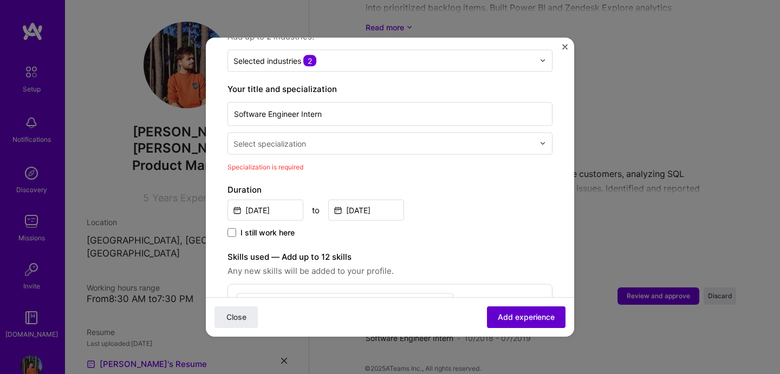
scroll to position [225, 0]
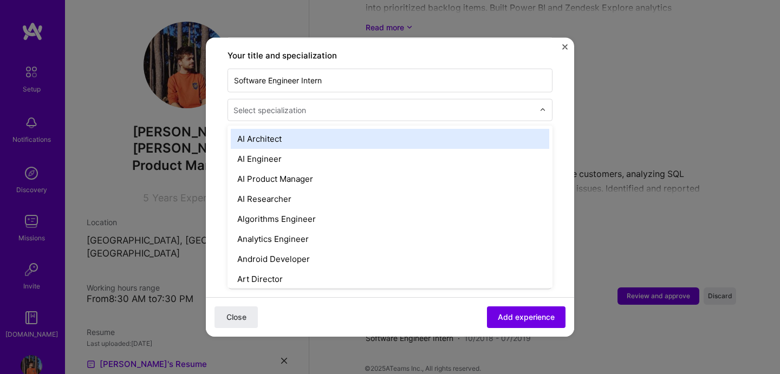
click at [334, 106] on div "Select specialization" at bounding box center [383, 109] width 311 height 21
type input "deve"
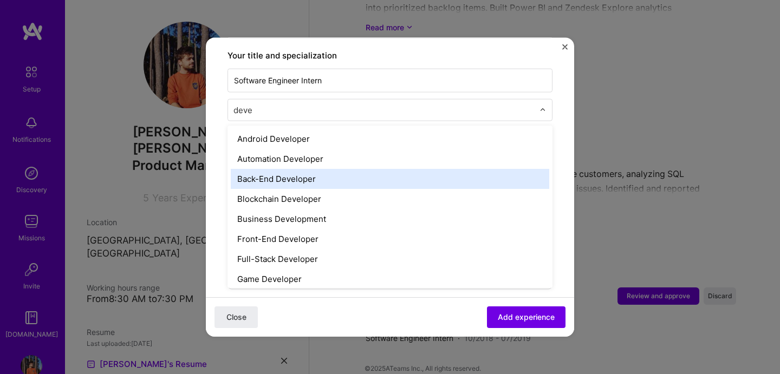
click at [327, 169] on div "Back-End Developer" at bounding box center [390, 178] width 319 height 20
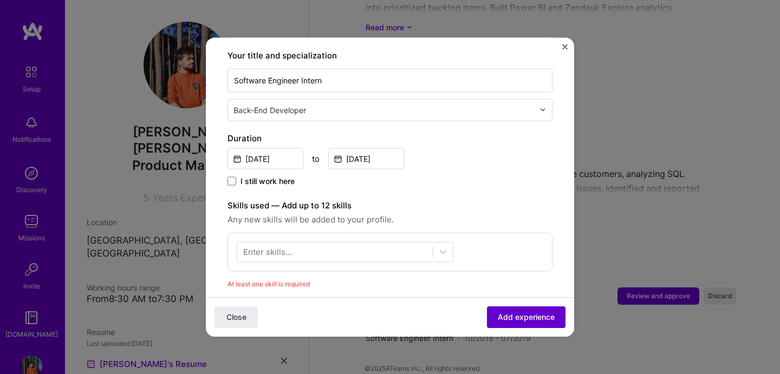
click at [499, 314] on span "Add experience" at bounding box center [526, 317] width 57 height 11
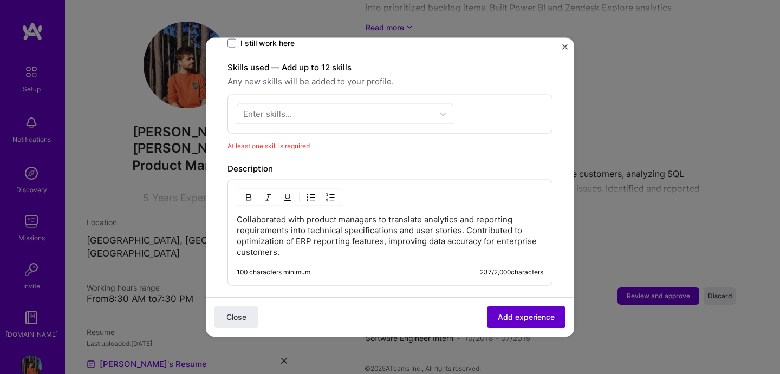
scroll to position [375, 0]
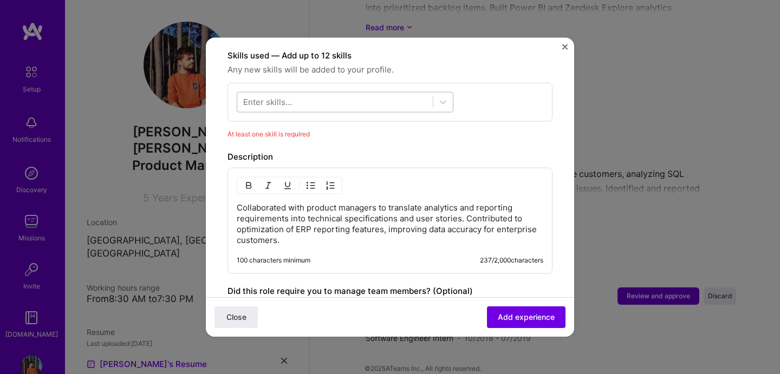
click at [370, 95] on div at bounding box center [335, 102] width 196 height 18
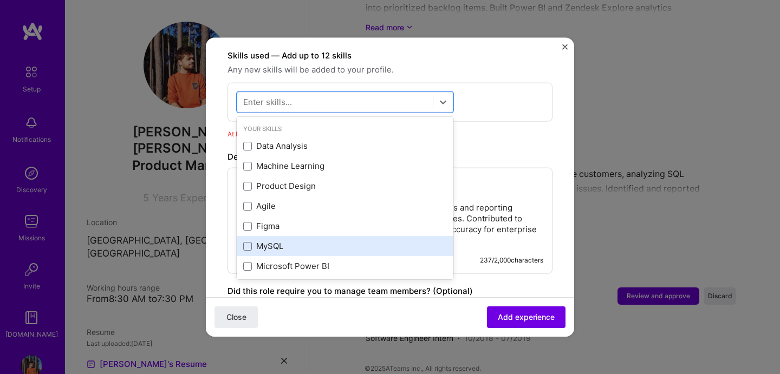
click at [289, 241] on div "MySQL" at bounding box center [345, 246] width 204 height 11
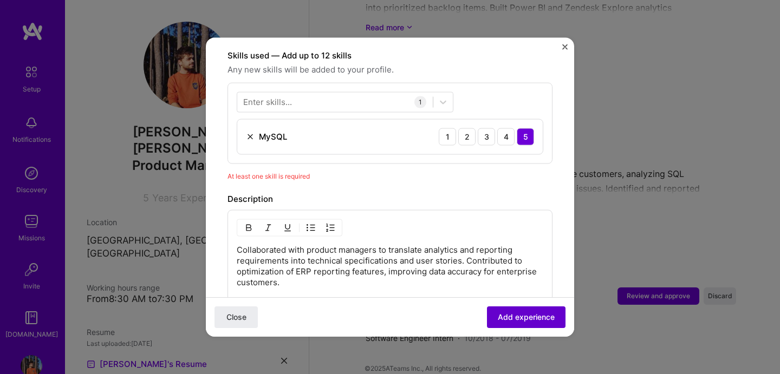
click at [507, 307] on button "Add experience" at bounding box center [526, 318] width 79 height 22
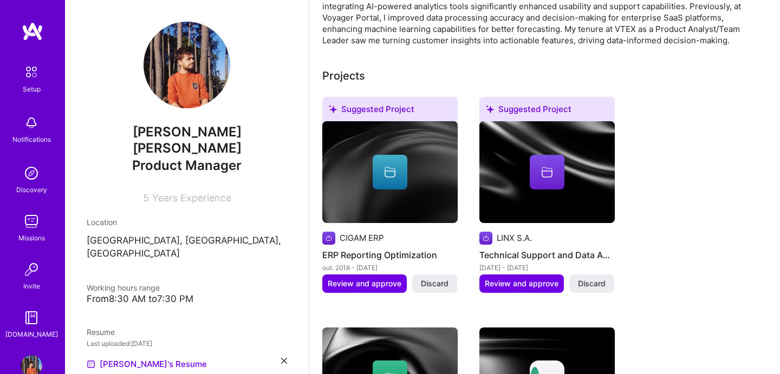
scroll to position [0, 0]
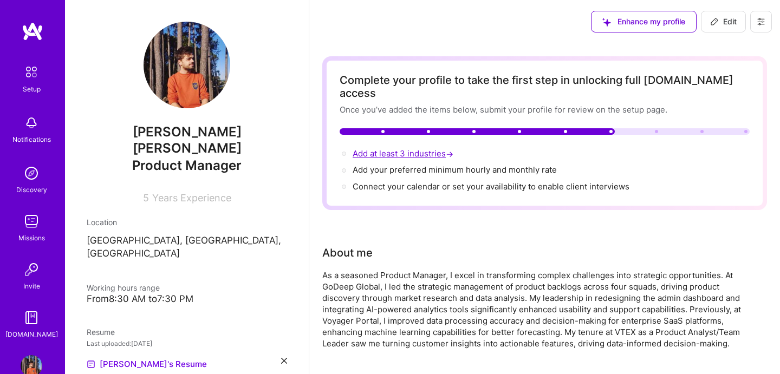
click at [438, 148] on span "Add at least 3 industries →" at bounding box center [404, 153] width 103 height 10
select select "US"
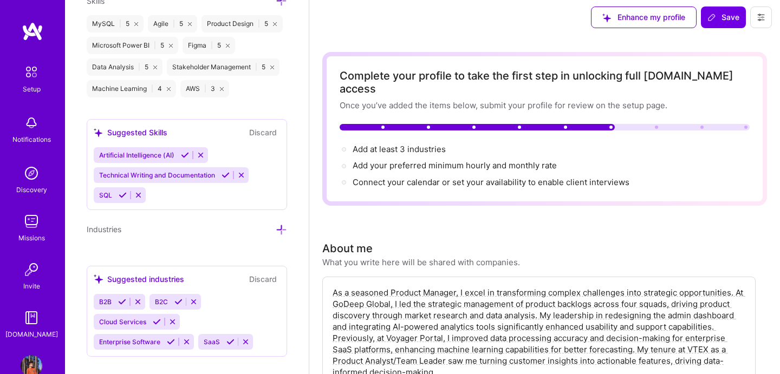
scroll to position [7, 0]
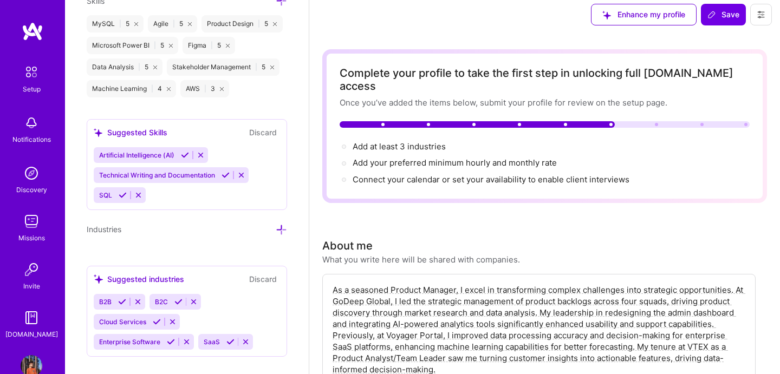
click at [277, 224] on icon at bounding box center [281, 229] width 11 height 11
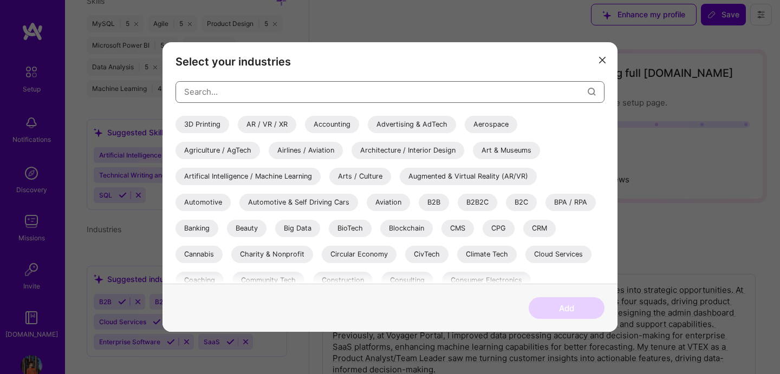
click at [365, 95] on input "modal" at bounding box center [386, 92] width 404 height 28
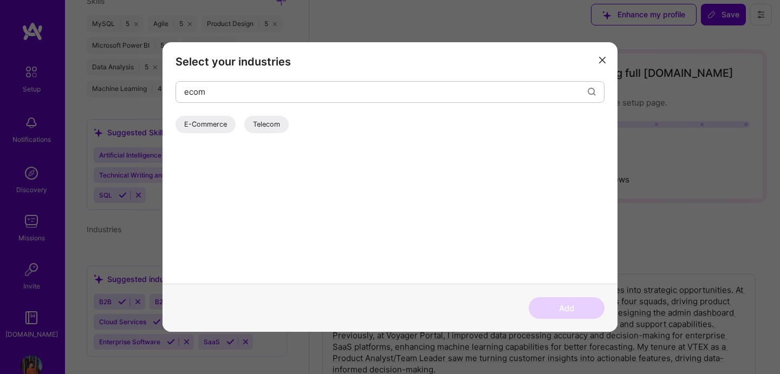
click at [199, 128] on div "E-Commerce" at bounding box center [206, 124] width 60 height 17
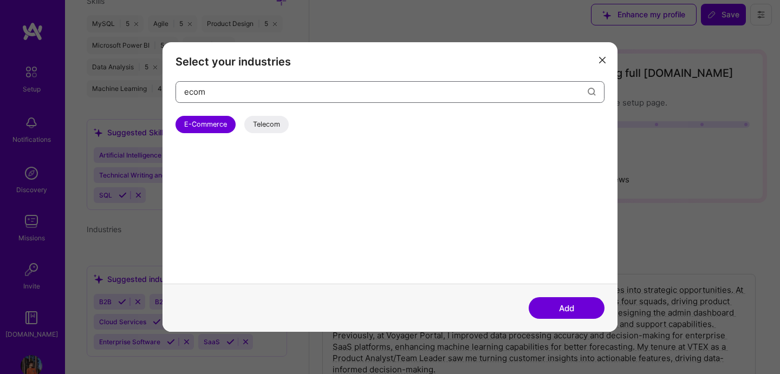
click at [304, 99] on input "ecom" at bounding box center [386, 92] width 404 height 28
type input "e"
click at [192, 122] on div "Logistics" at bounding box center [199, 124] width 47 height 17
click at [235, 98] on input "logi" at bounding box center [386, 92] width 404 height 28
type input "l"
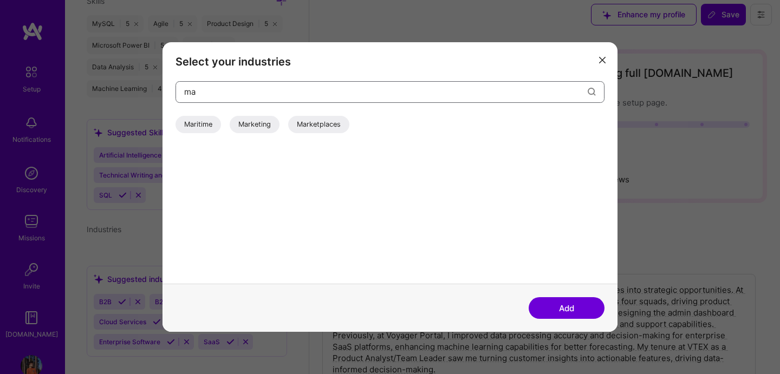
type input "m"
click at [178, 128] on div "Payments" at bounding box center [200, 124] width 49 height 17
click at [250, 83] on input "paym" at bounding box center [386, 92] width 404 height 28
type input "p"
click at [243, 128] on div "Financial Services / Fintech" at bounding box center [229, 124] width 107 height 17
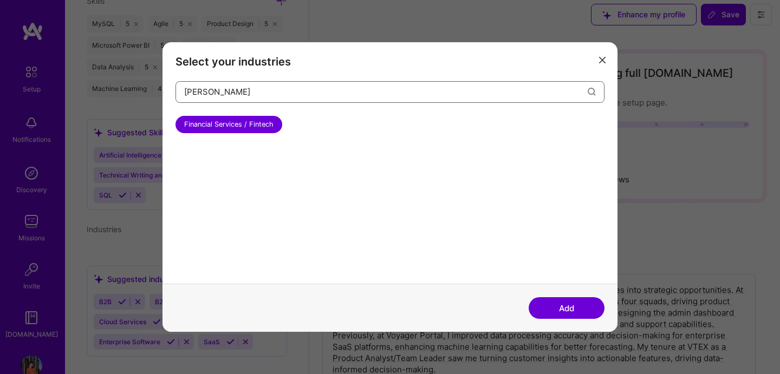
click at [256, 98] on input "finan" at bounding box center [386, 92] width 404 height 28
type input "f"
type input "marit"
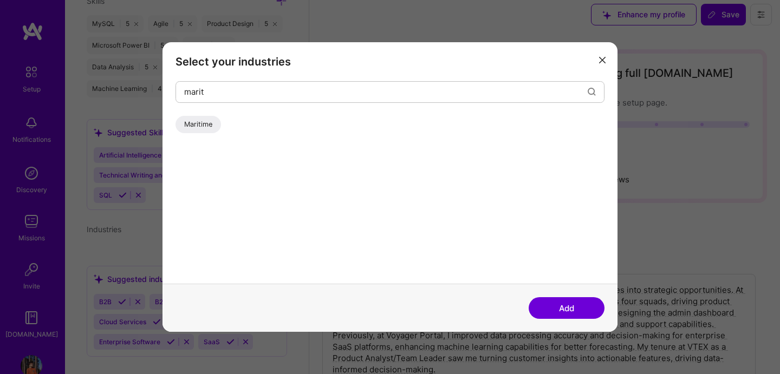
click at [199, 128] on div "Maritime" at bounding box center [199, 124] width 46 height 17
click at [554, 308] on button "Add" at bounding box center [567, 308] width 76 height 22
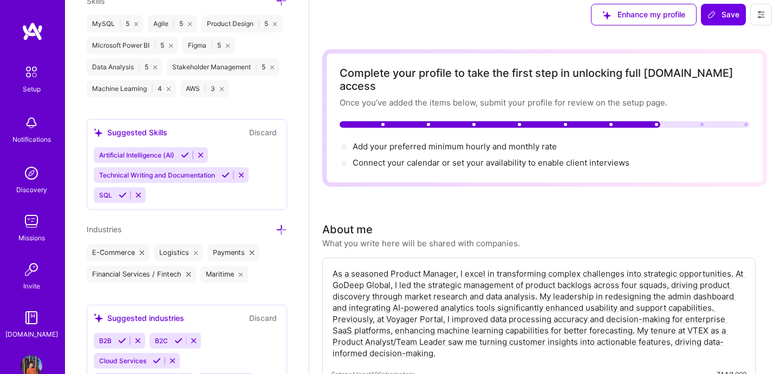
click at [532, 141] on div "Add your preferred minimum hourly and monthly rate →" at bounding box center [455, 147] width 204 height 12
click at [536, 141] on span "Add your preferred minimum hourly and monthly rate →" at bounding box center [460, 146] width 214 height 10
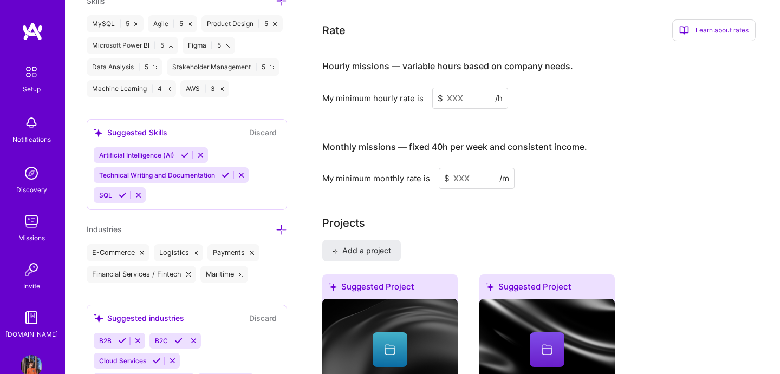
scroll to position [649, 0]
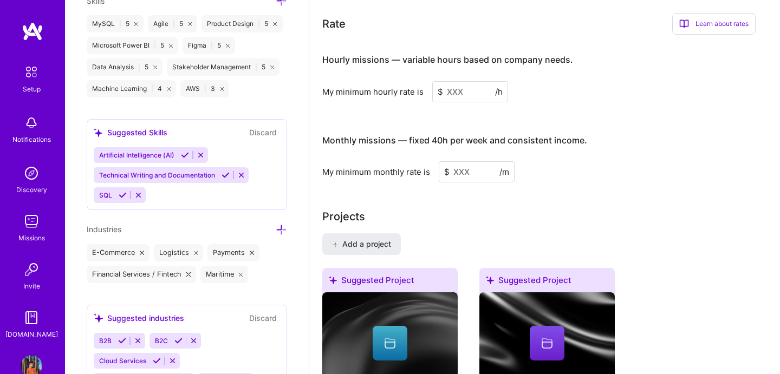
click at [468, 81] on input at bounding box center [470, 91] width 76 height 21
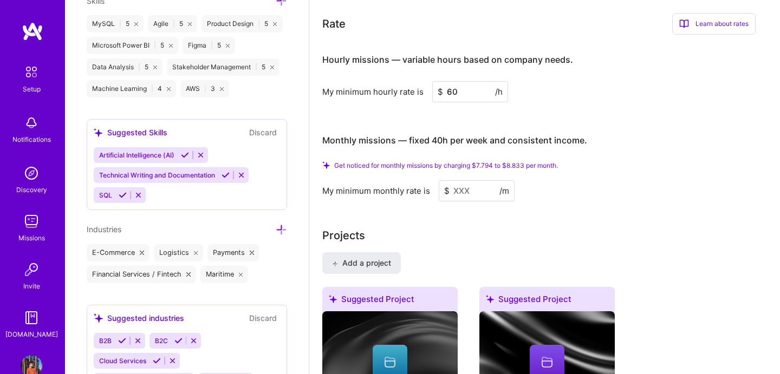
type input "60"
click at [480, 180] on input at bounding box center [477, 190] width 76 height 21
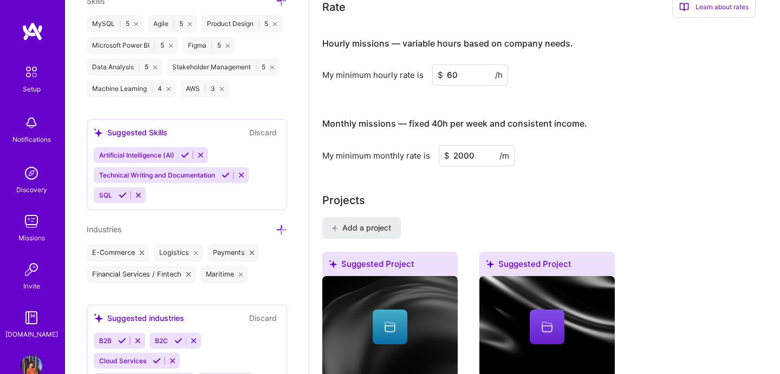
type input "2000"
click at [450, 64] on input "60" at bounding box center [470, 74] width 76 height 21
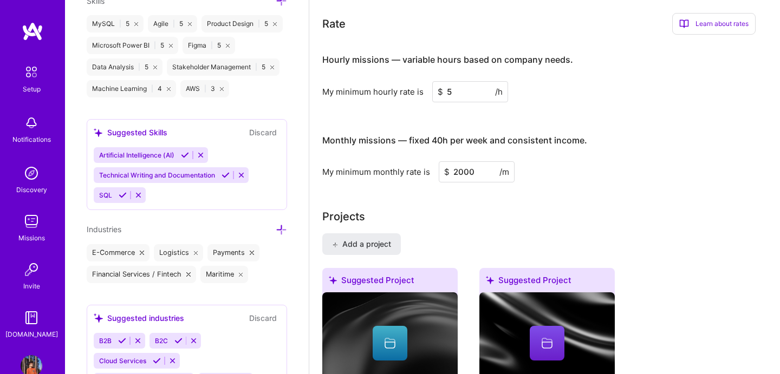
type input "5"
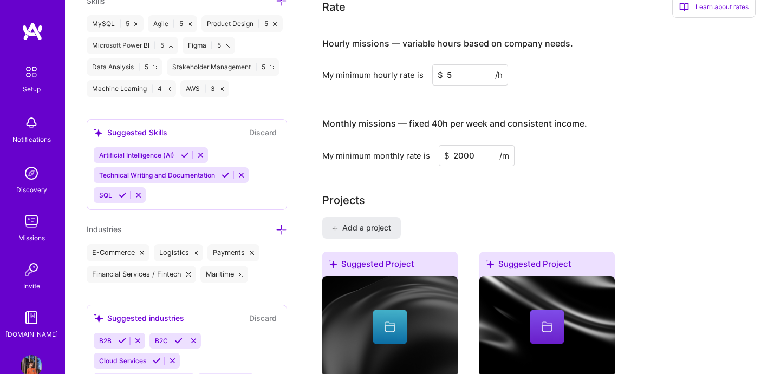
type input "2"
type input "3500"
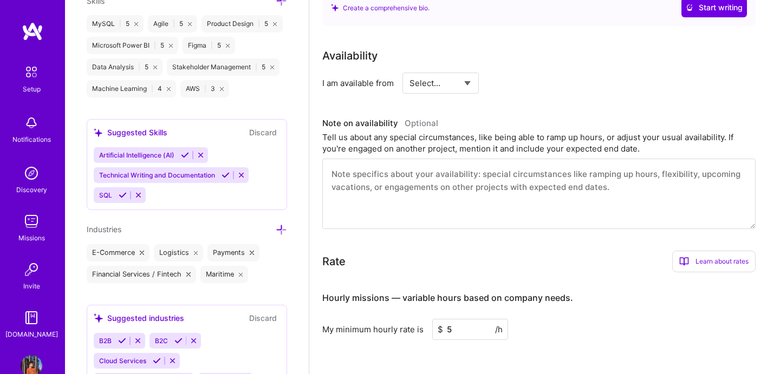
scroll to position [0, 0]
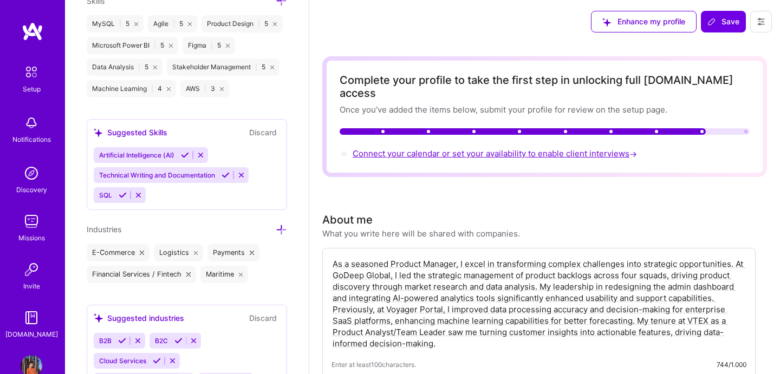
click at [569, 148] on span "Connect your calendar or set your availability to enable client interviews →" at bounding box center [496, 153] width 287 height 10
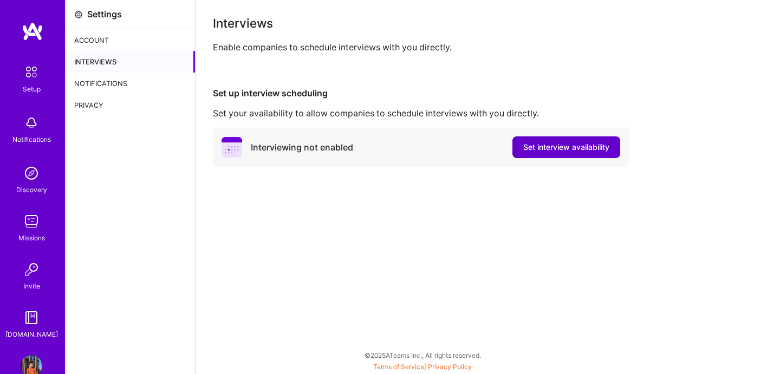
click at [540, 152] on span "Set interview availability" at bounding box center [566, 147] width 86 height 11
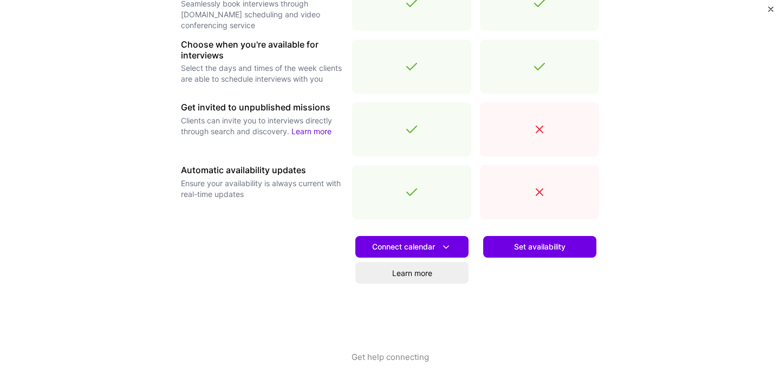
scroll to position [385, 0]
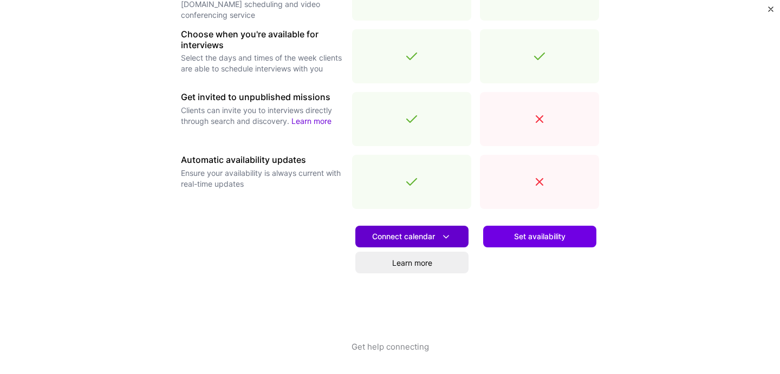
click at [424, 237] on span "Connect calendar" at bounding box center [412, 236] width 80 height 11
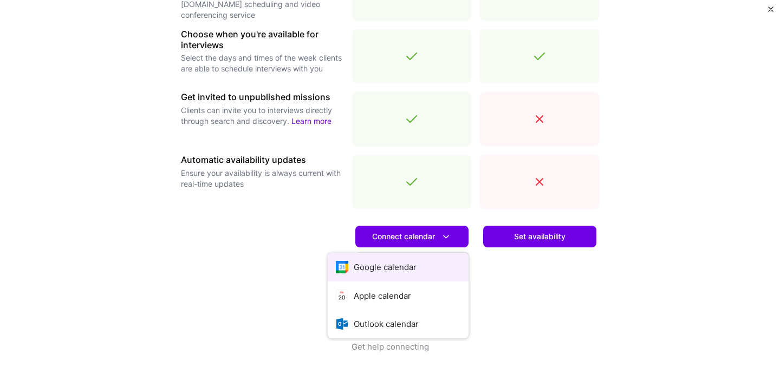
click at [408, 260] on button "Google calendar" at bounding box center [398, 267] width 141 height 29
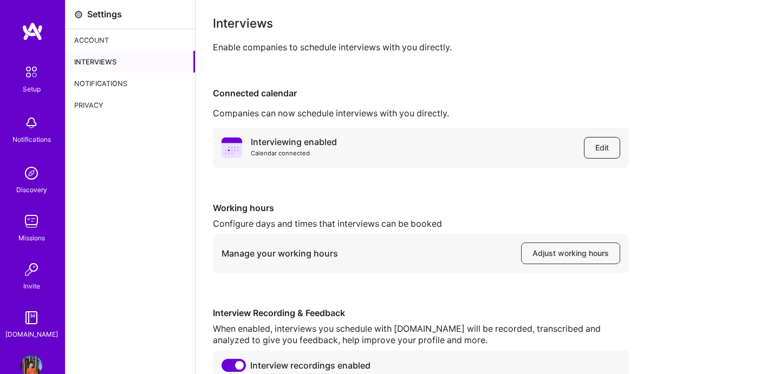
click at [601, 143] on span "Edit" at bounding box center [602, 147] width 14 height 11
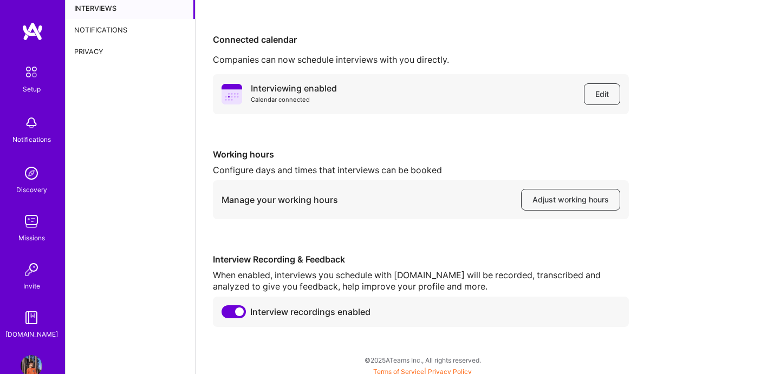
scroll to position [59, 0]
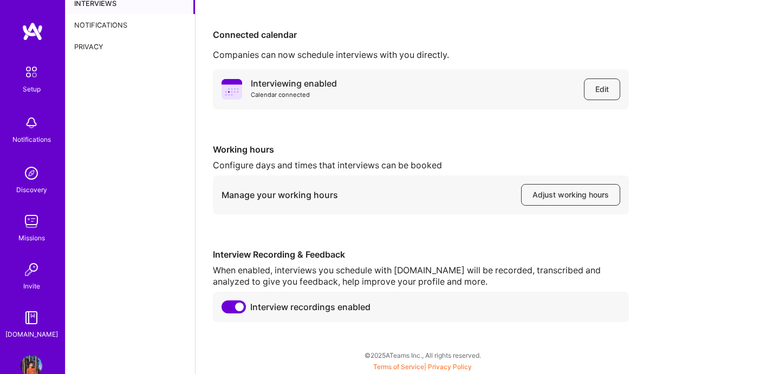
click at [33, 72] on img at bounding box center [31, 72] width 23 height 23
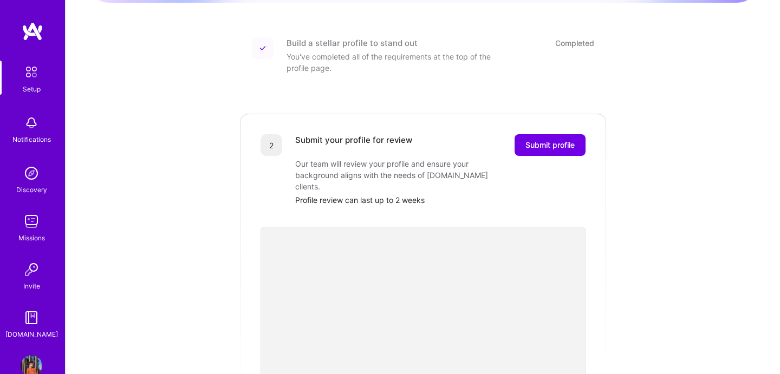
scroll to position [142, 0]
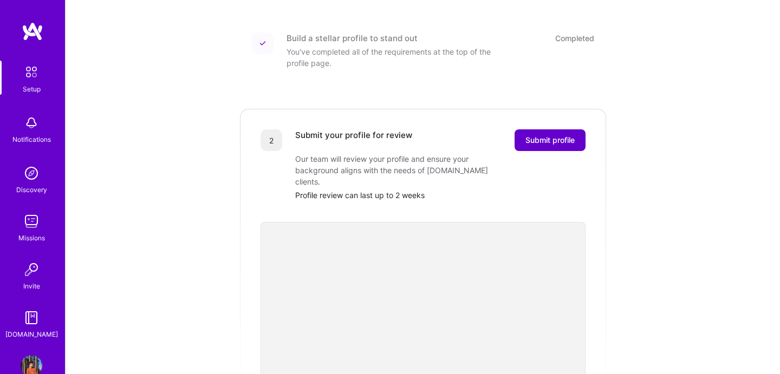
click at [562, 135] on span "Submit profile" at bounding box center [549, 140] width 49 height 11
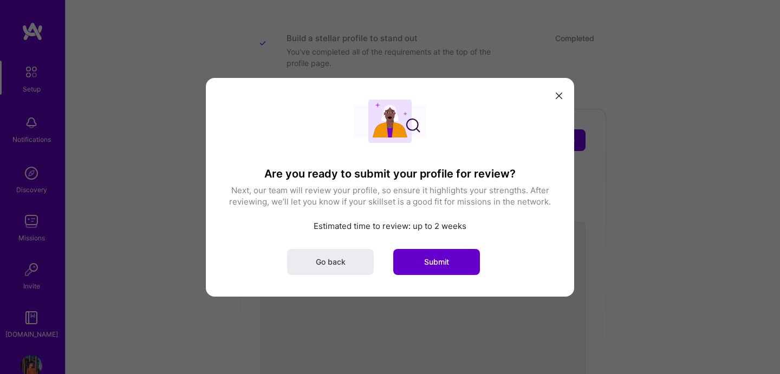
click at [423, 268] on button "Submit" at bounding box center [436, 262] width 87 height 26
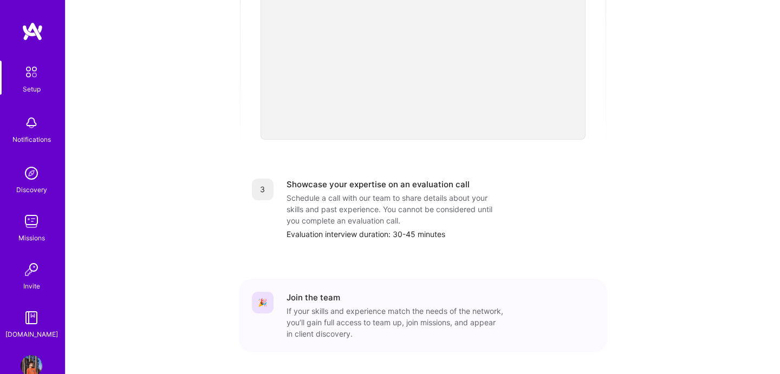
scroll to position [403, 0]
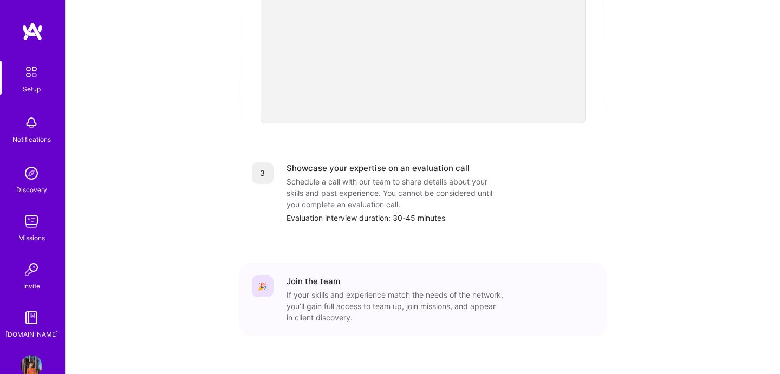
click at [29, 187] on div "Discovery" at bounding box center [31, 189] width 31 height 11
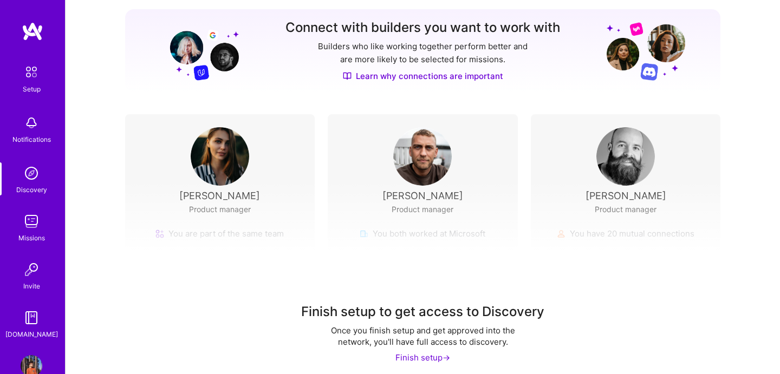
scroll to position [144, 0]
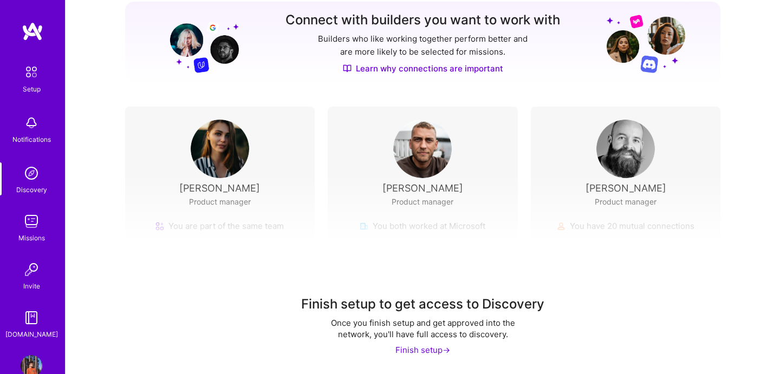
click at [421, 352] on div "Finish setup ->" at bounding box center [422, 350] width 55 height 11
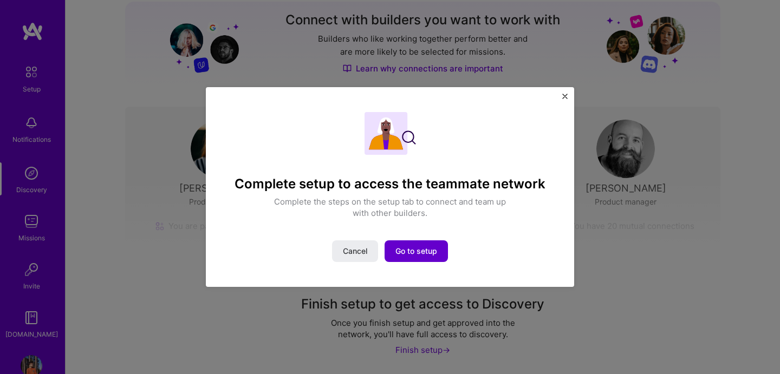
click at [420, 250] on span "Go to setup" at bounding box center [416, 251] width 42 height 11
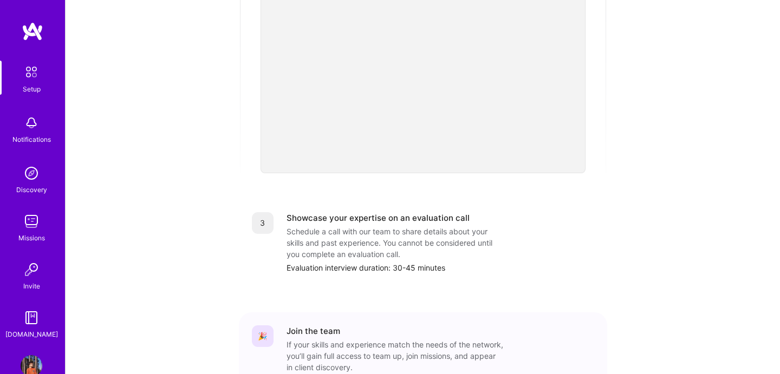
scroll to position [413, 0]
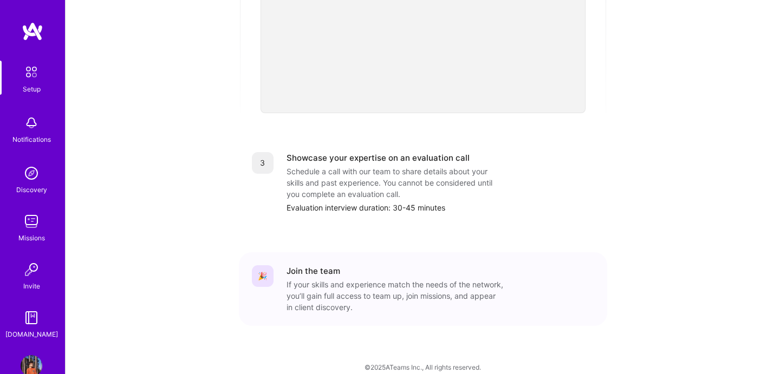
click at [31, 227] on img at bounding box center [32, 222] width 22 height 22
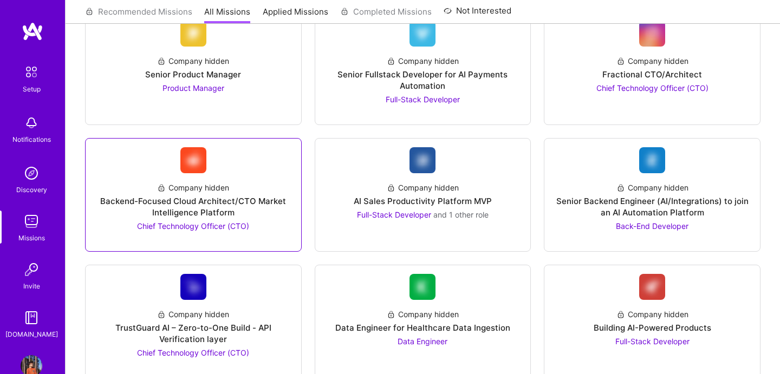
scroll to position [632, 0]
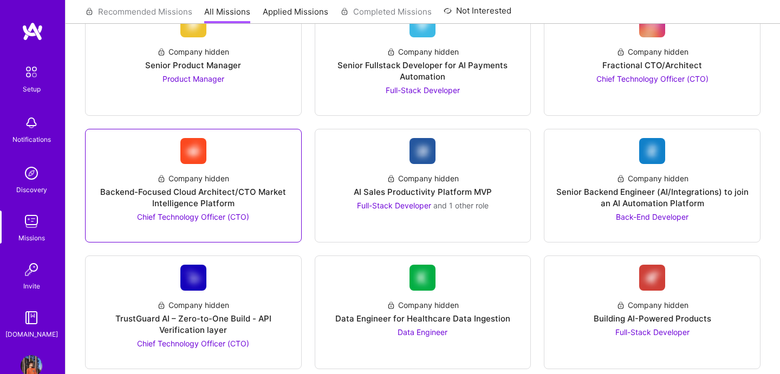
click at [241, 173] on div "Company hidden Backend-Focused Cloud Architect/CTO Market Intelligence Platform…" at bounding box center [193, 193] width 198 height 59
